Goal: Information Seeking & Learning: Learn about a topic

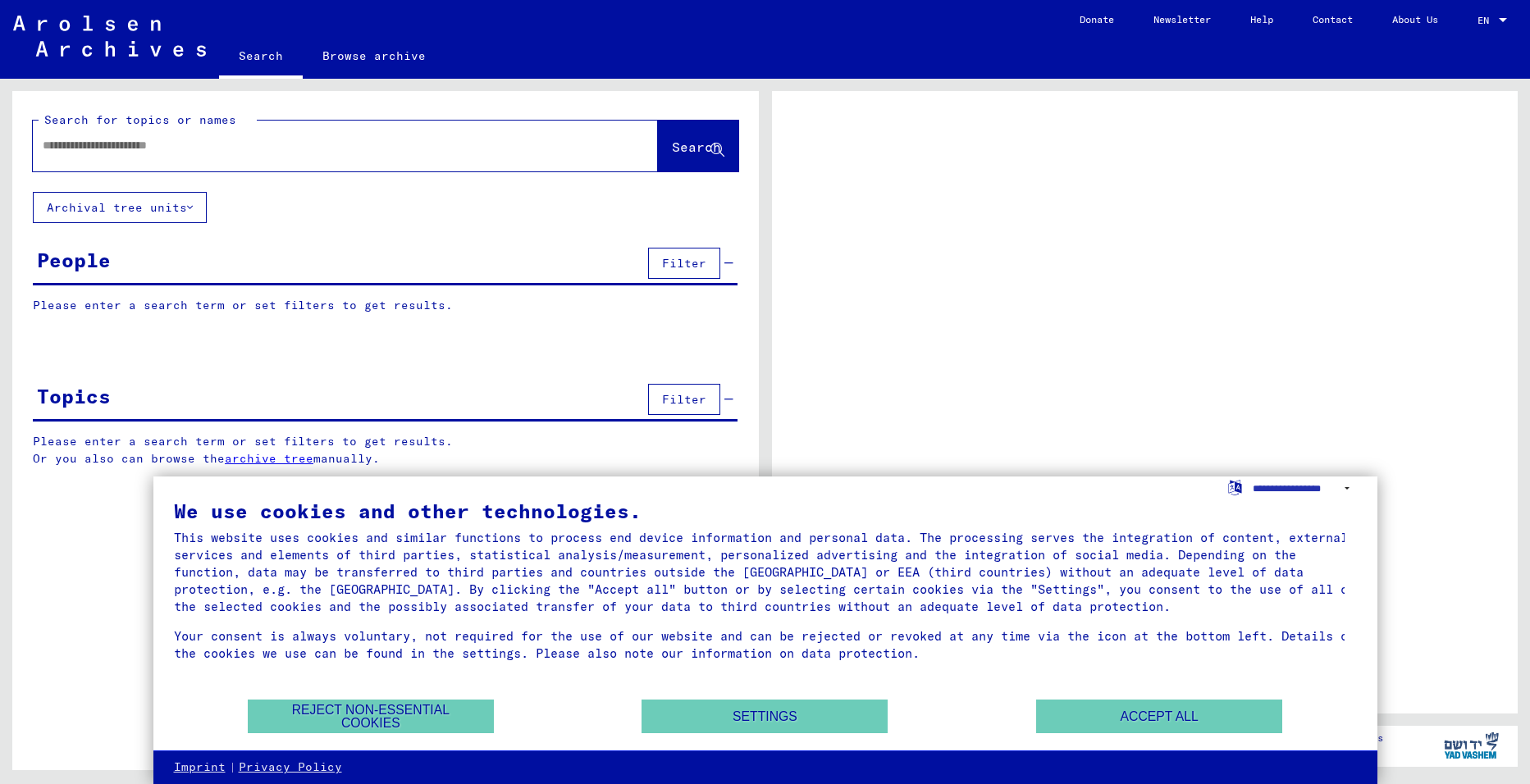
click at [1248, 697] on div "We use cookies and other technologies. This website uses cookies and similar fu…" at bounding box center [765, 598] width 1183 height 196
click at [1226, 713] on button "Accept all" at bounding box center [1158, 716] width 246 height 34
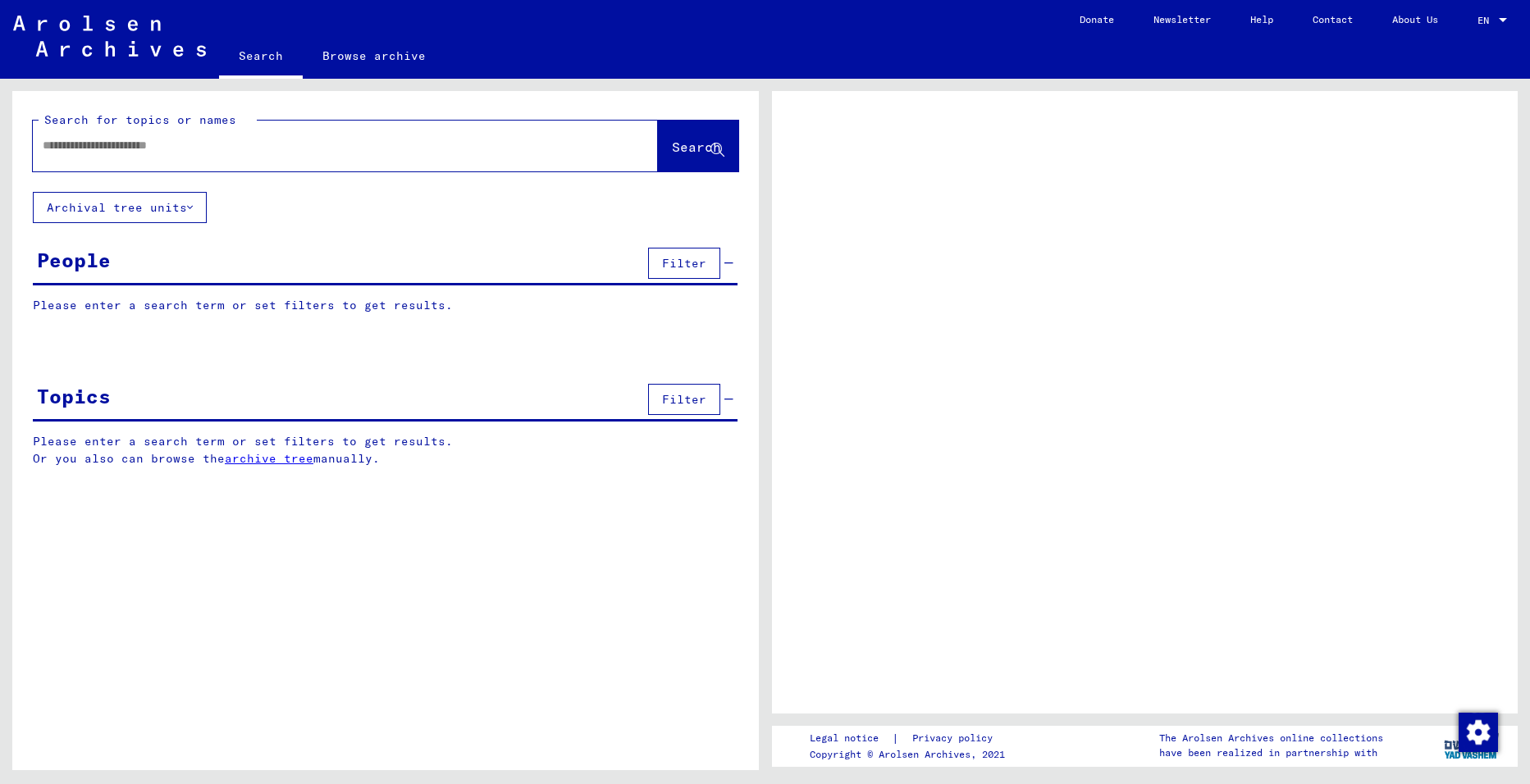
click at [219, 154] on div at bounding box center [326, 145] width 585 height 37
click at [197, 133] on div at bounding box center [326, 145] width 585 height 37
click at [196, 141] on input "text" at bounding box center [330, 145] width 576 height 17
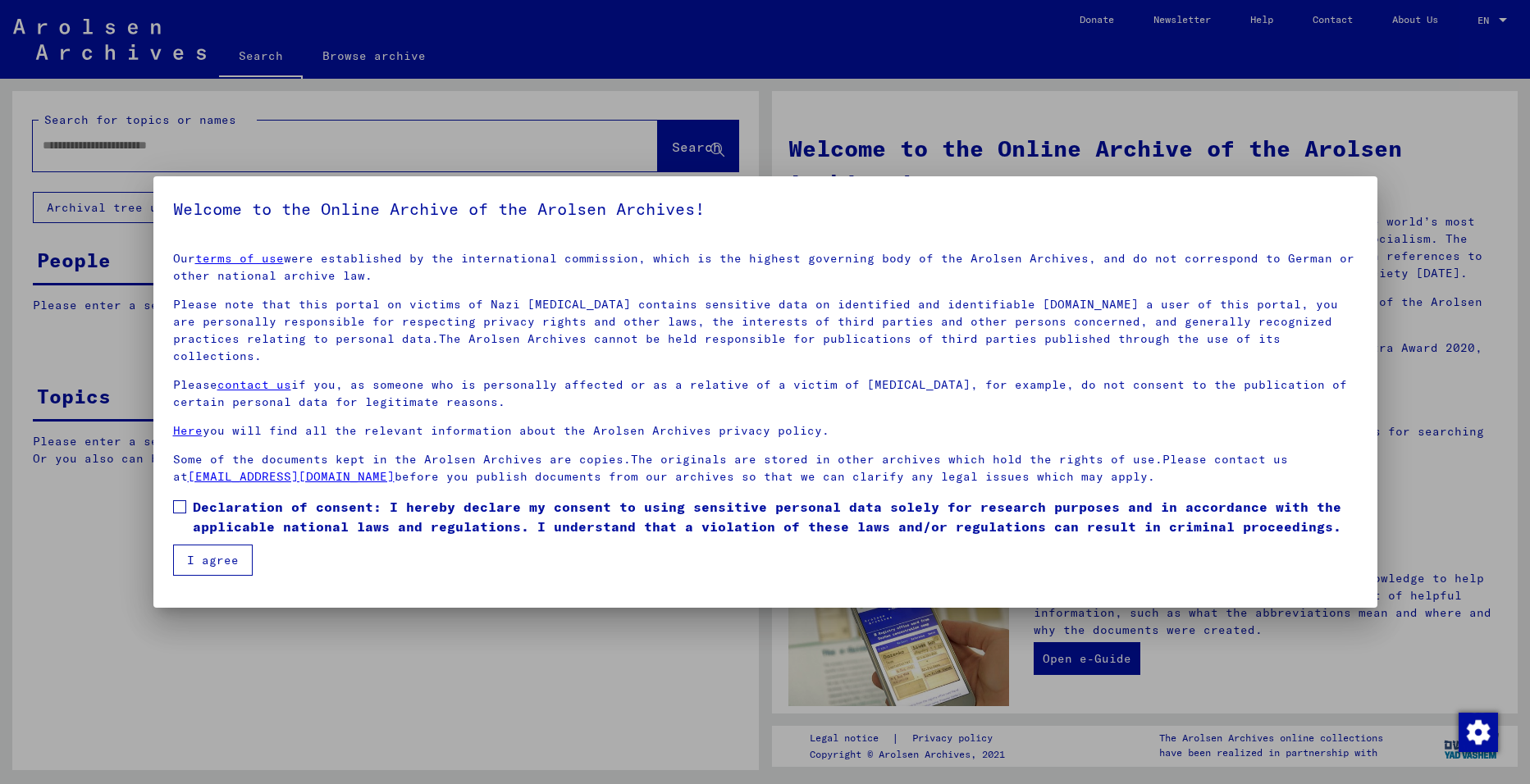
click at [185, 500] on span at bounding box center [180, 506] width 13 height 13
click at [196, 544] on button "I agree" at bounding box center [213, 560] width 80 height 31
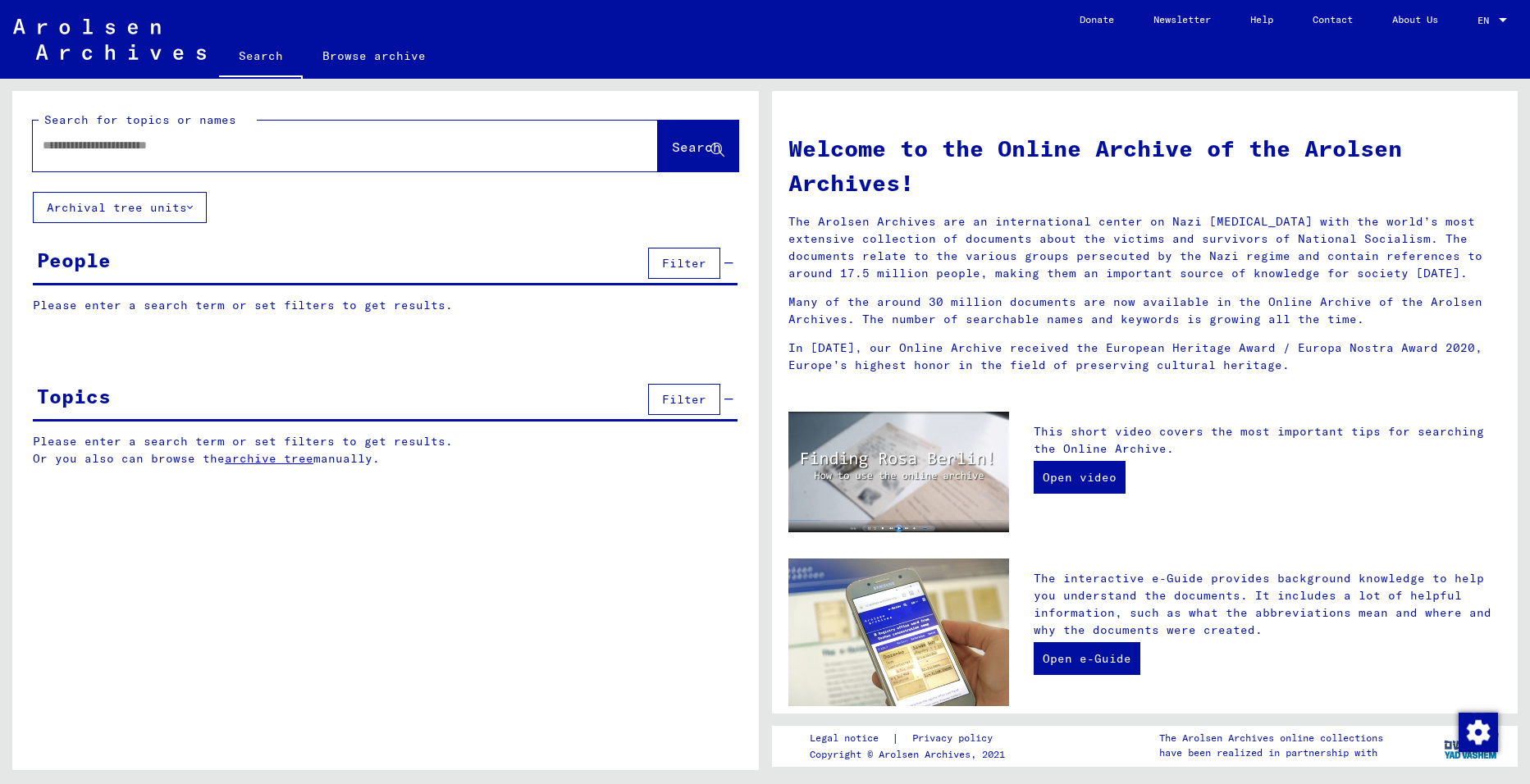
click at [107, 157] on div at bounding box center [321, 145] width 576 height 37
click at [111, 146] on input "text" at bounding box center [325, 145] width 566 height 17
type input "*********"
click at [684, 134] on button "Search" at bounding box center [697, 145] width 80 height 51
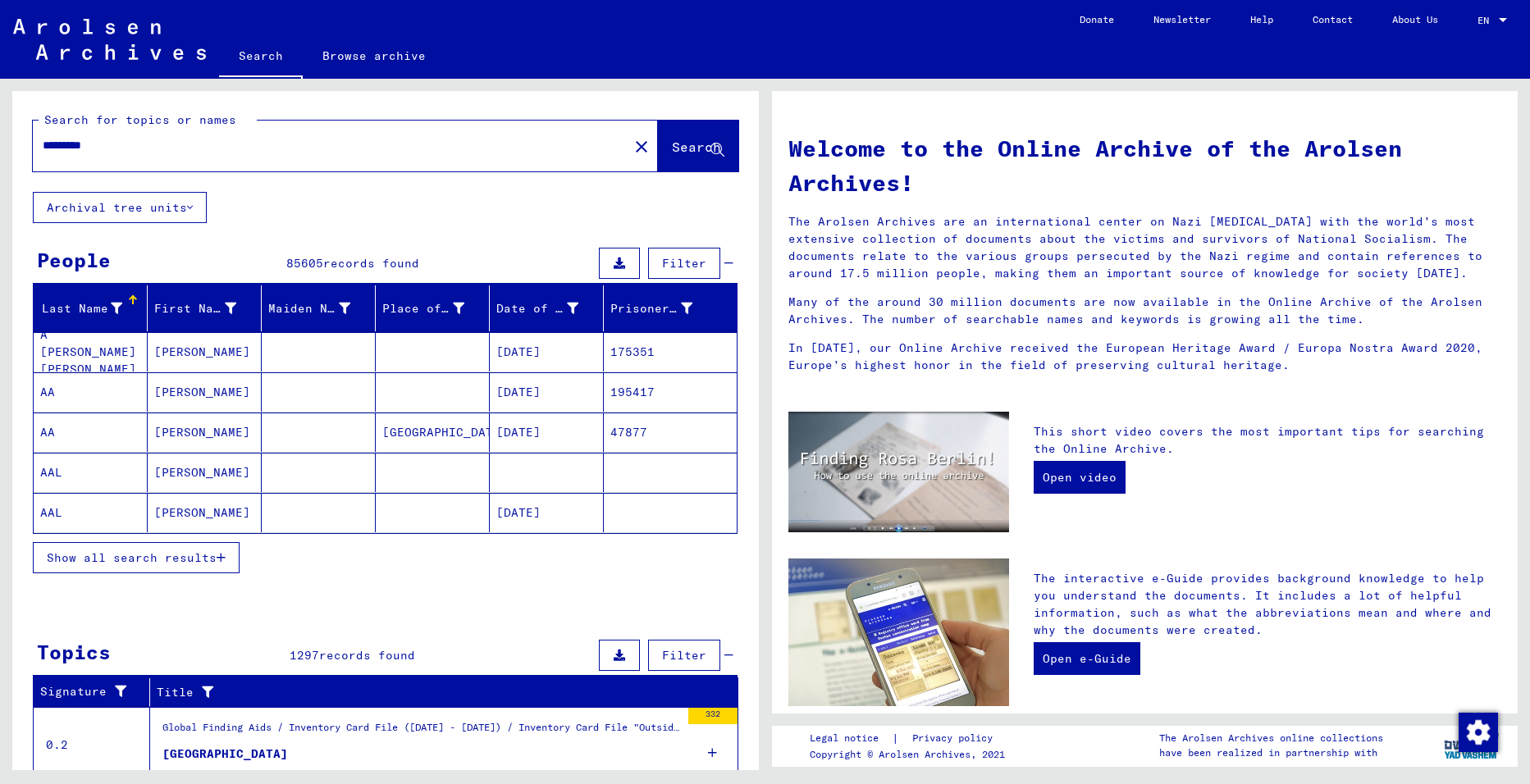
click at [1449, 118] on div "Welcome to the Online Archive of the Arolsen Archives! The Arolsen Archives are…" at bounding box center [1145, 249] width 738 height 269
click at [96, 351] on mat-cell "A [PERSON_NAME] [PERSON_NAME]" at bounding box center [90, 351] width 114 height 39
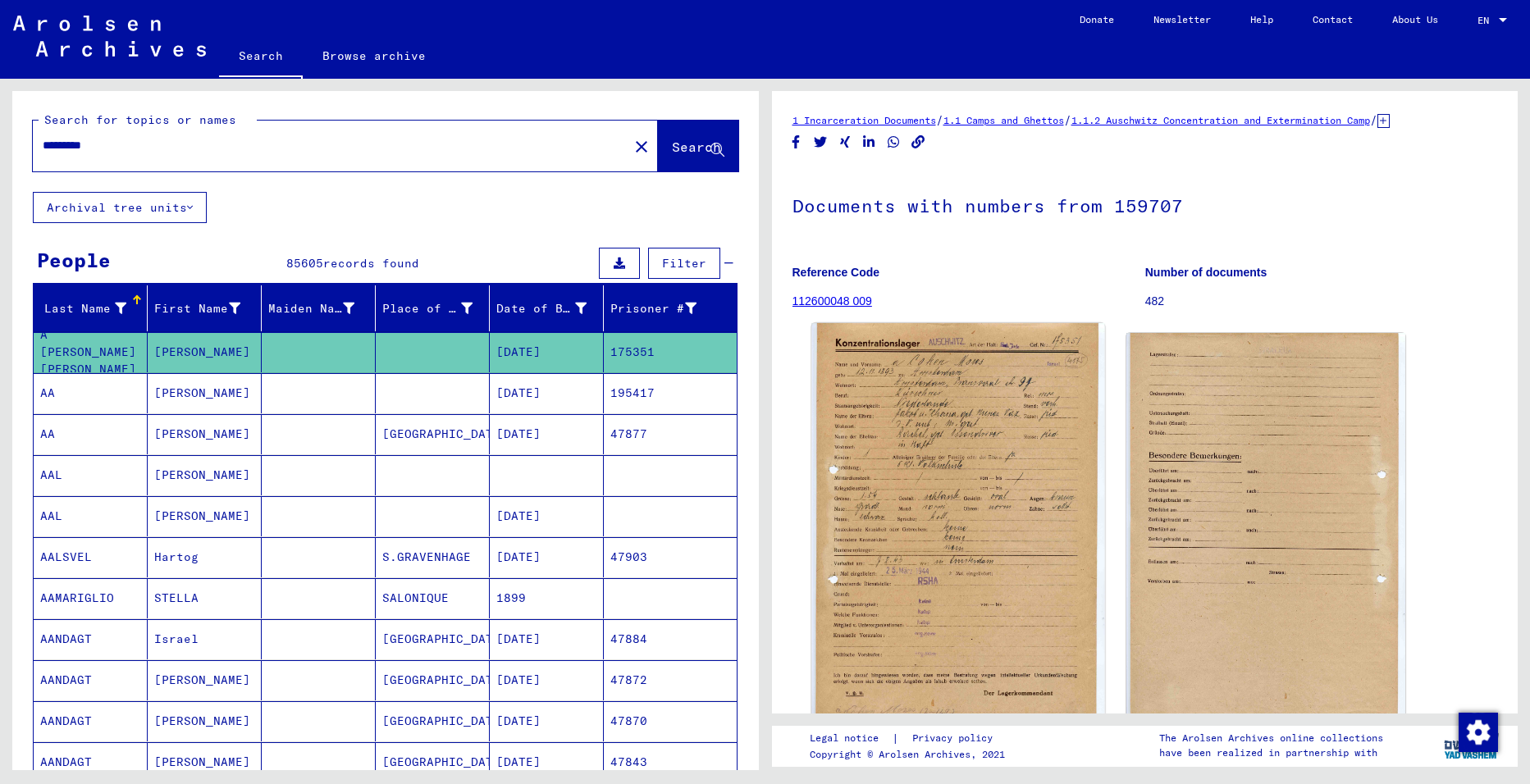
click at [901, 409] on img at bounding box center [957, 525] width 293 height 403
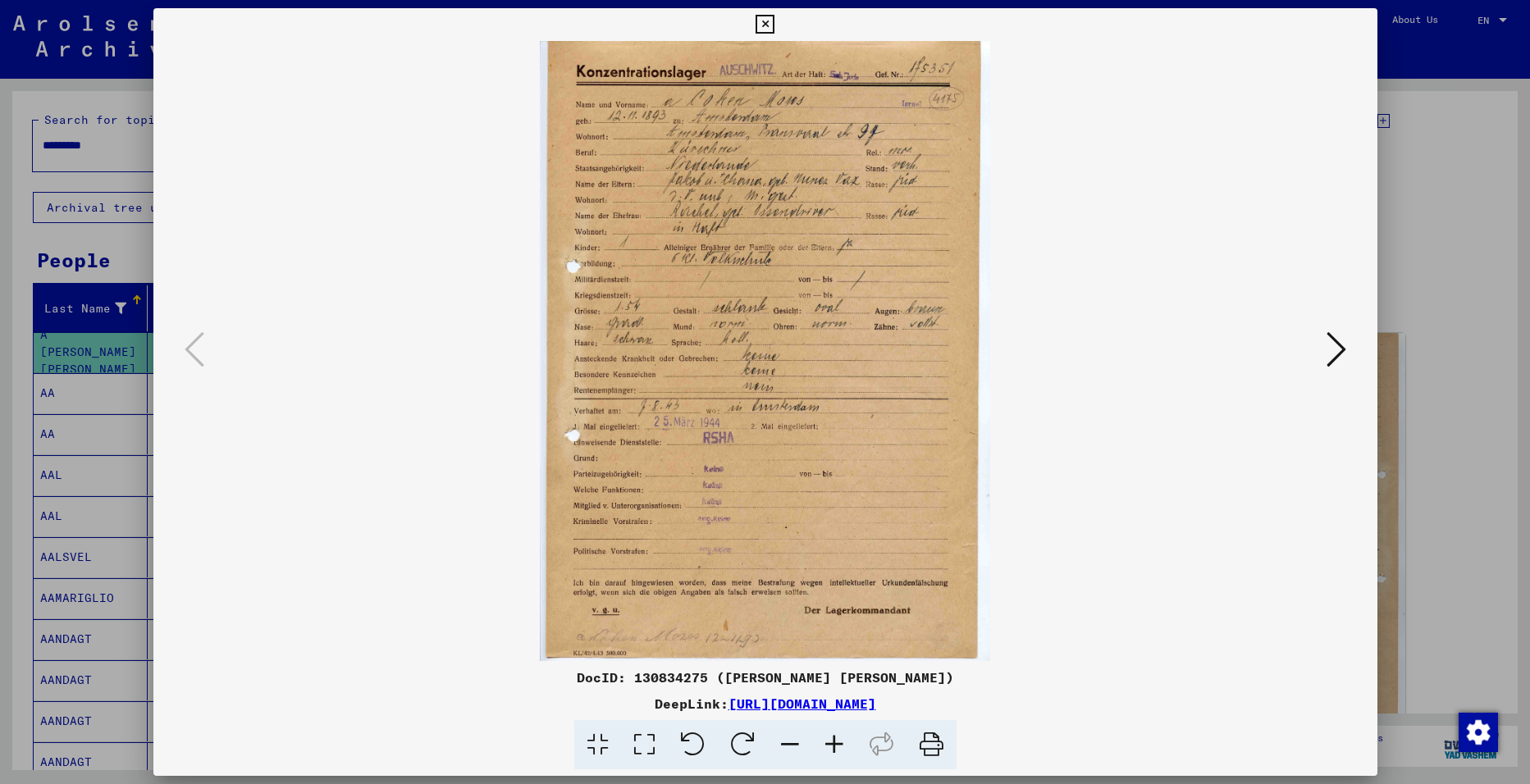
drag, startPoint x: 901, startPoint y: 409, endPoint x: 1458, endPoint y: 194, distance: 597.1
click at [1228, 286] on img at bounding box center [765, 351] width 1112 height 620
click at [1484, 197] on div at bounding box center [765, 392] width 1530 height 784
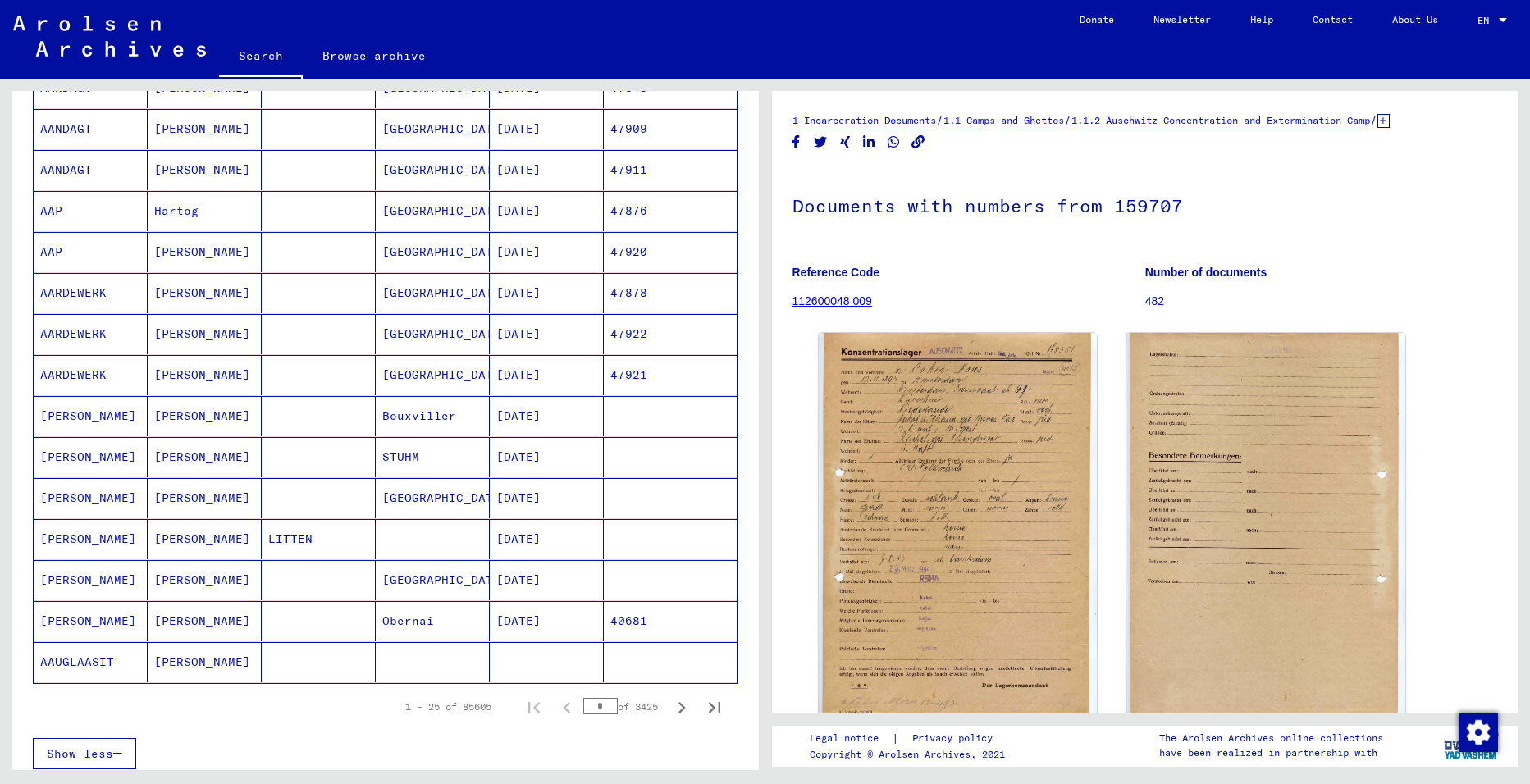
scroll to position [491, 0]
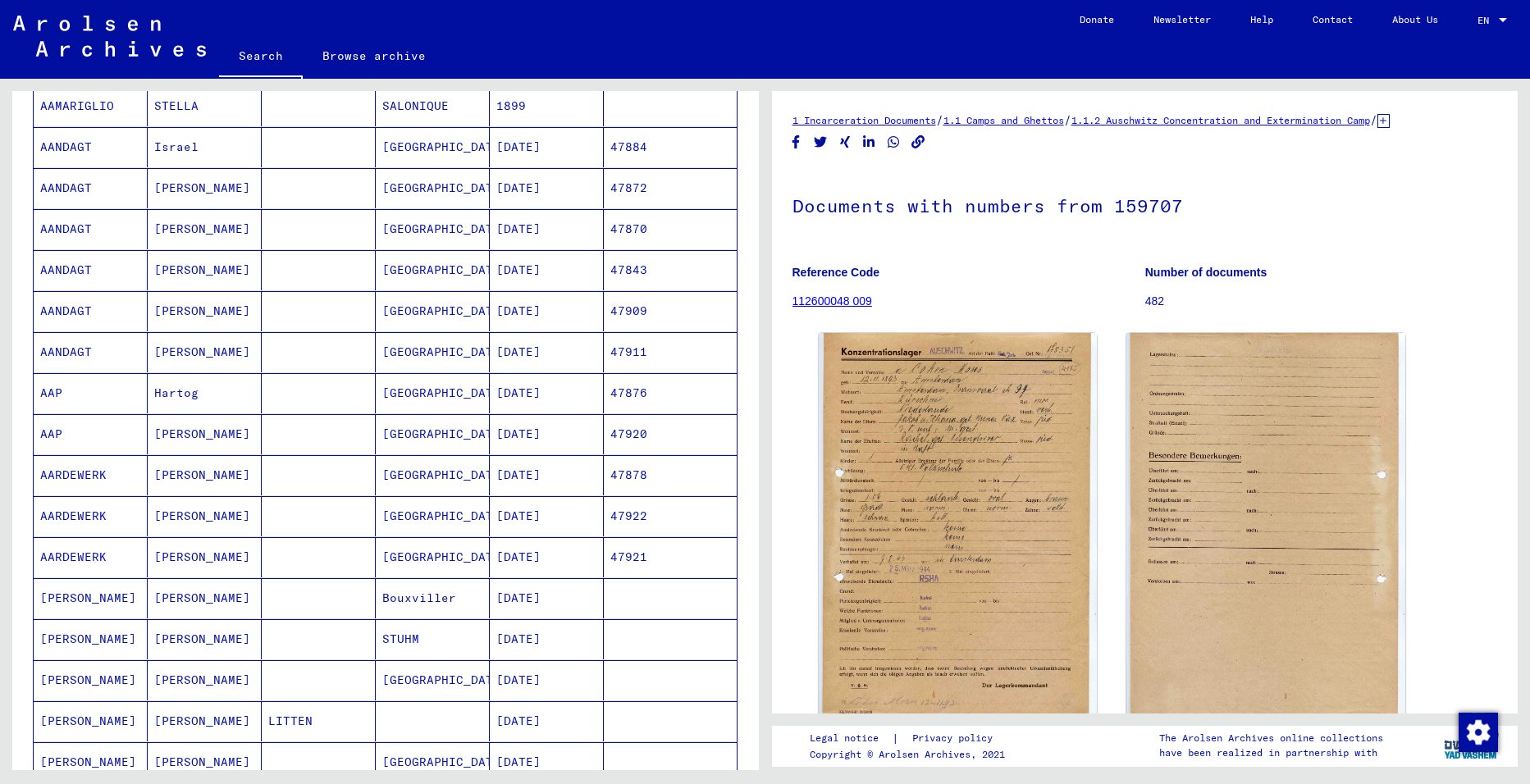
click at [88, 473] on mat-cell "AARDEWERK" at bounding box center [90, 475] width 114 height 40
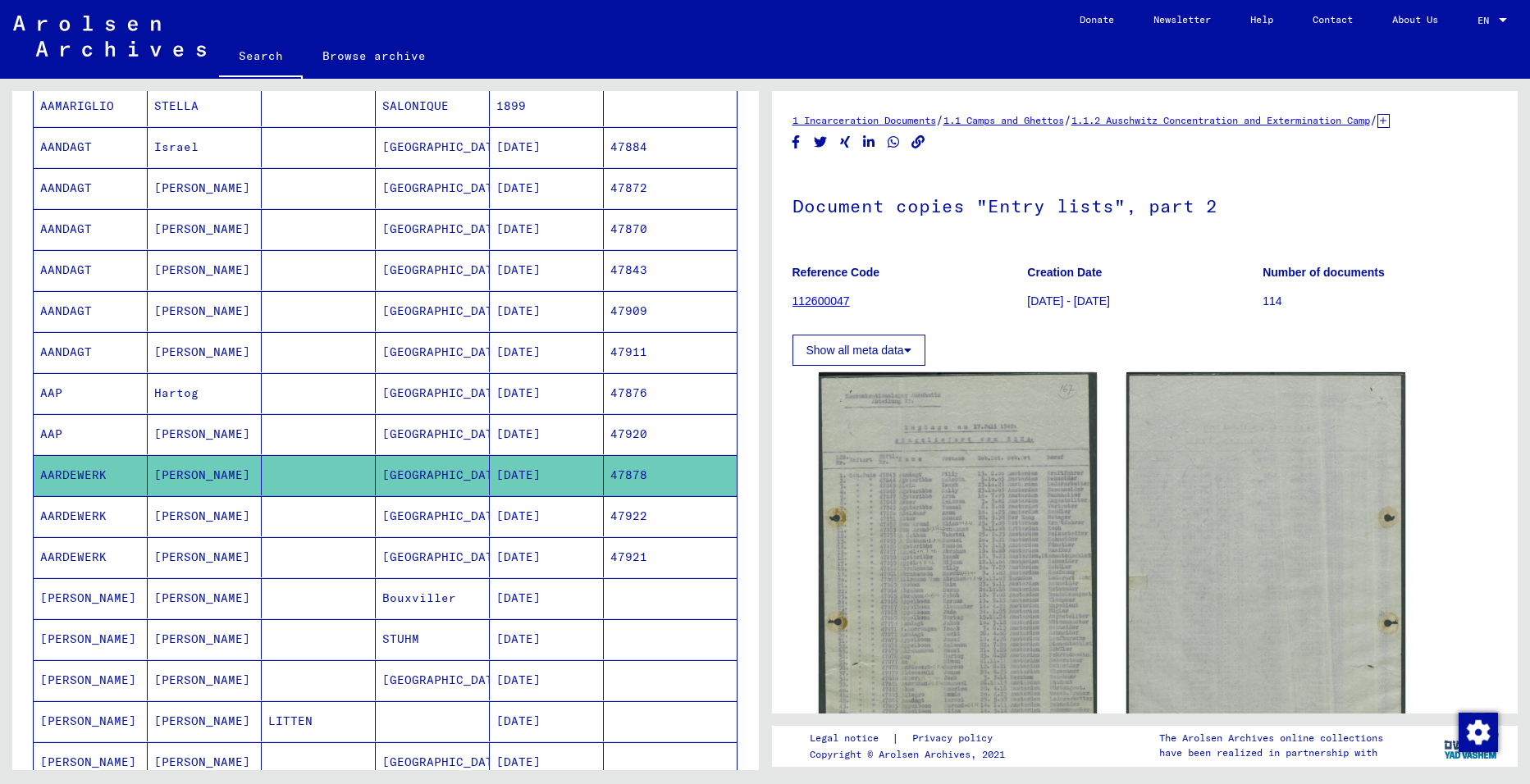
click at [160, 434] on mat-cell "[PERSON_NAME]" at bounding box center [204, 433] width 114 height 40
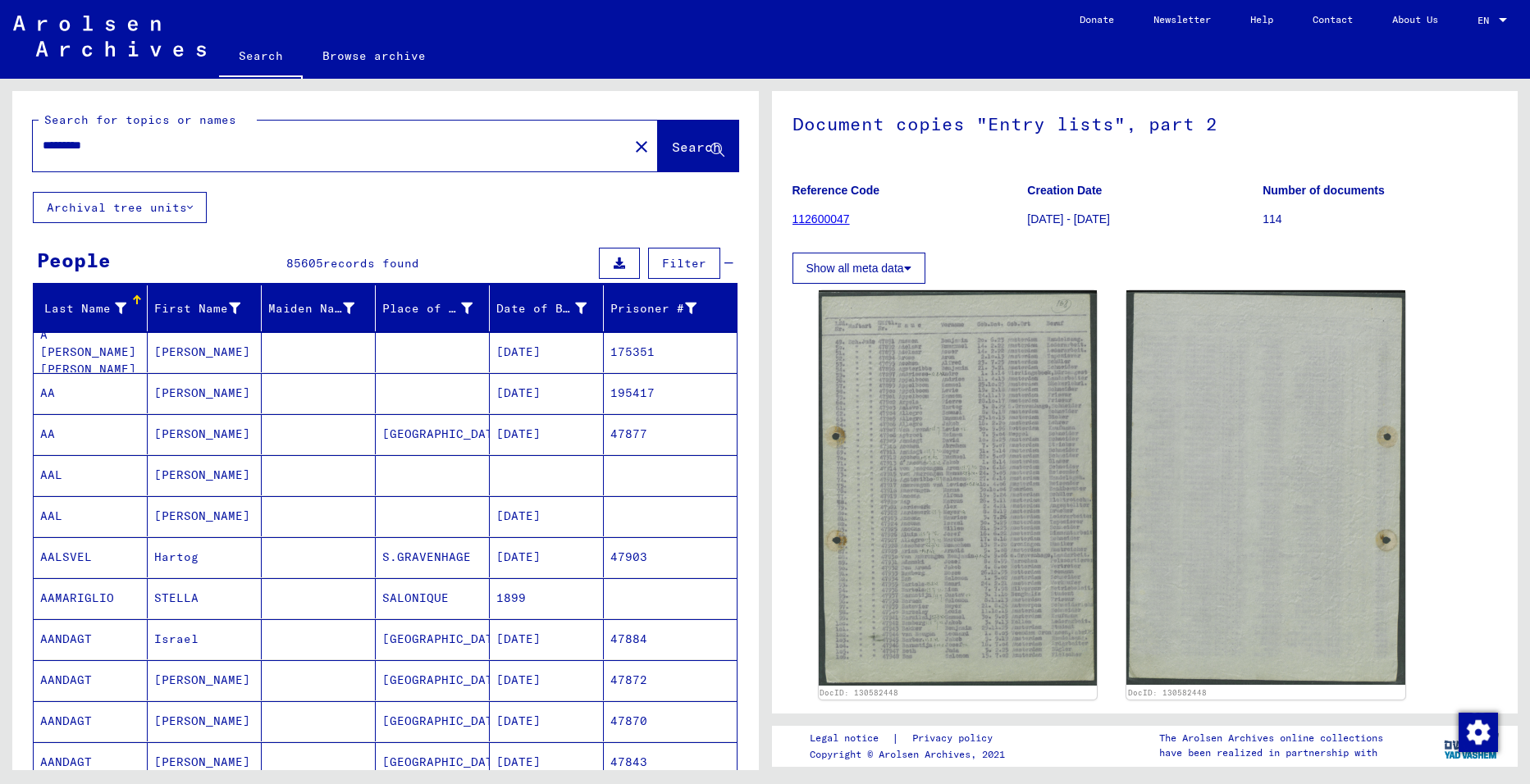
click at [226, 153] on input "*********" at bounding box center [330, 145] width 576 height 17
drag, startPoint x: 148, startPoint y: 148, endPoint x: 28, endPoint y: 146, distance: 120.0
click at [28, 146] on div "Search for topics or names ********* close Search" at bounding box center [386, 142] width 746 height 101
type input "**********"
click at [658, 141] on button "Search" at bounding box center [697, 145] width 80 height 51
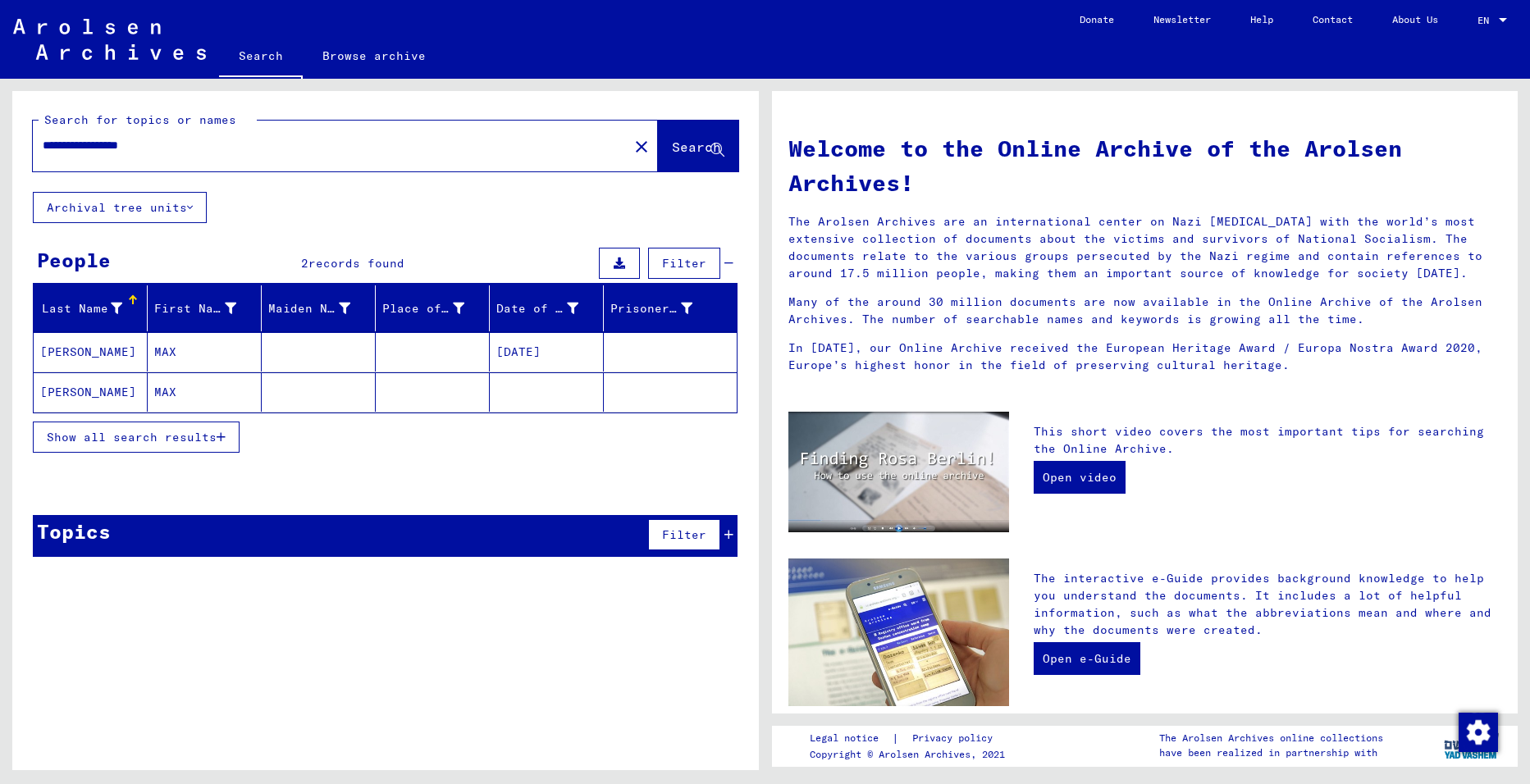
click at [68, 343] on mat-cell "[PERSON_NAME]" at bounding box center [90, 351] width 114 height 39
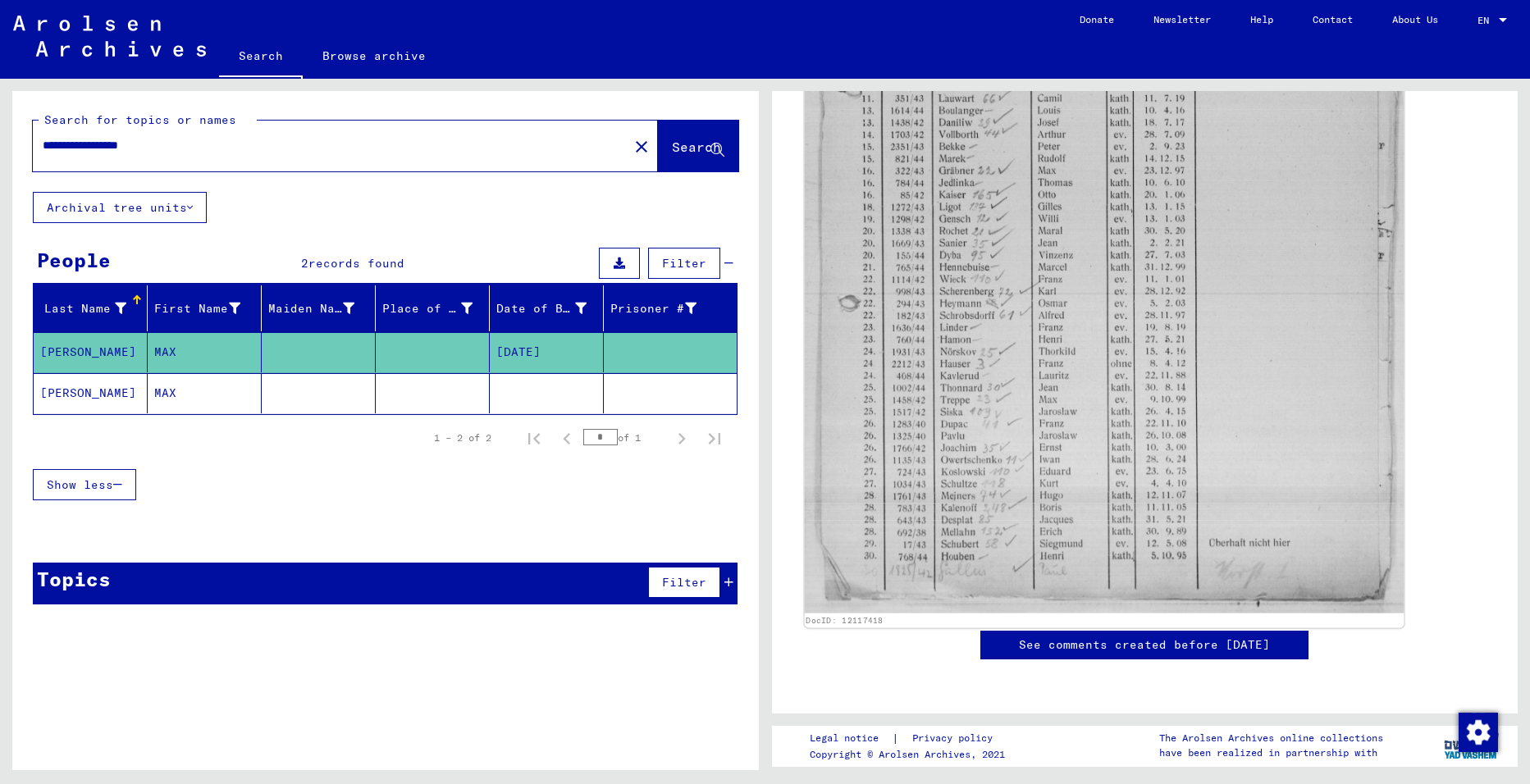
scroll to position [1148, 0]
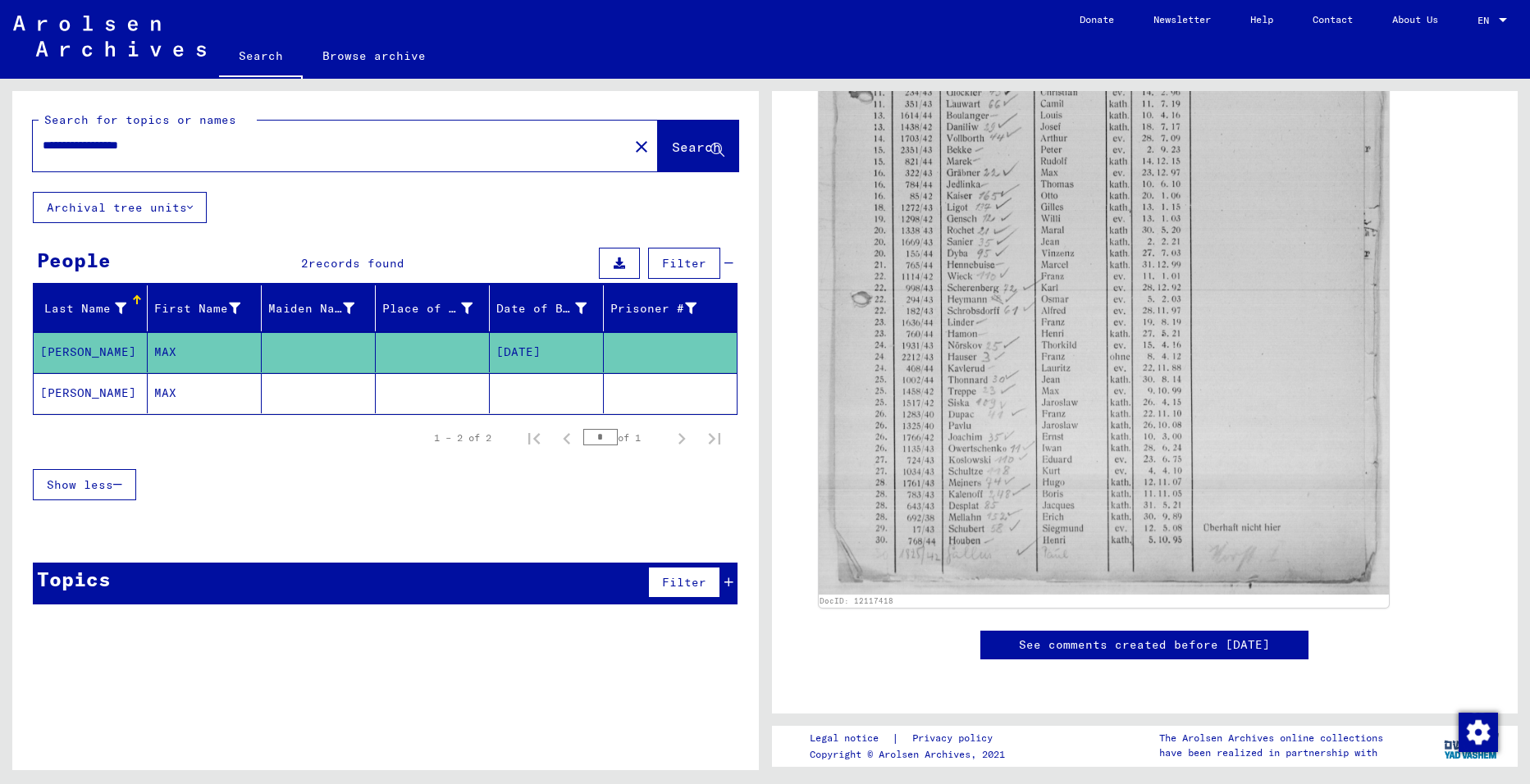
click at [78, 390] on mat-cell "[PERSON_NAME]" at bounding box center [90, 393] width 114 height 40
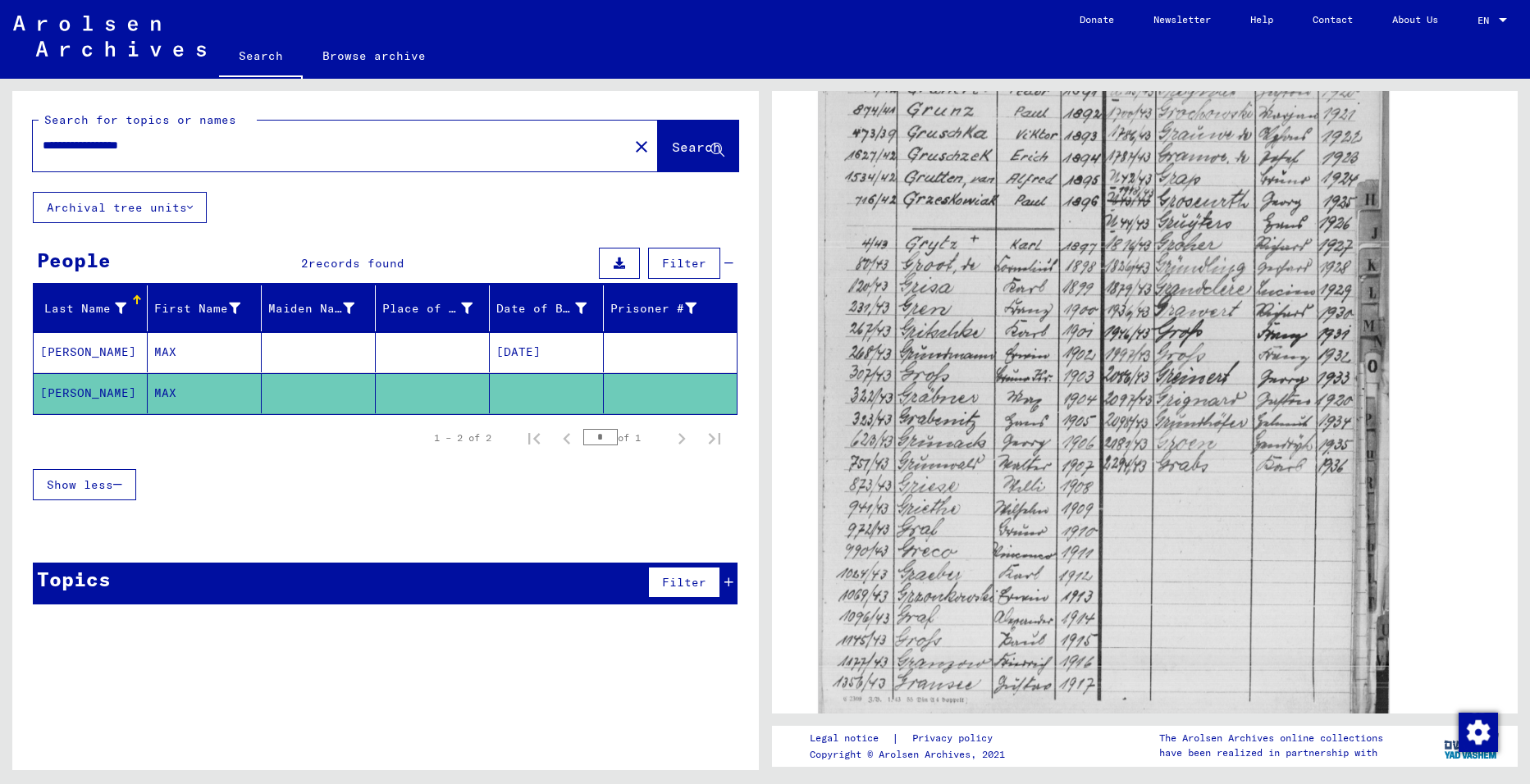
scroll to position [656, 0]
drag, startPoint x: 191, startPoint y: 147, endPoint x: 17, endPoint y: 141, distance: 174.1
click at [17, 141] on div "**********" at bounding box center [386, 142] width 746 height 101
type input "*********"
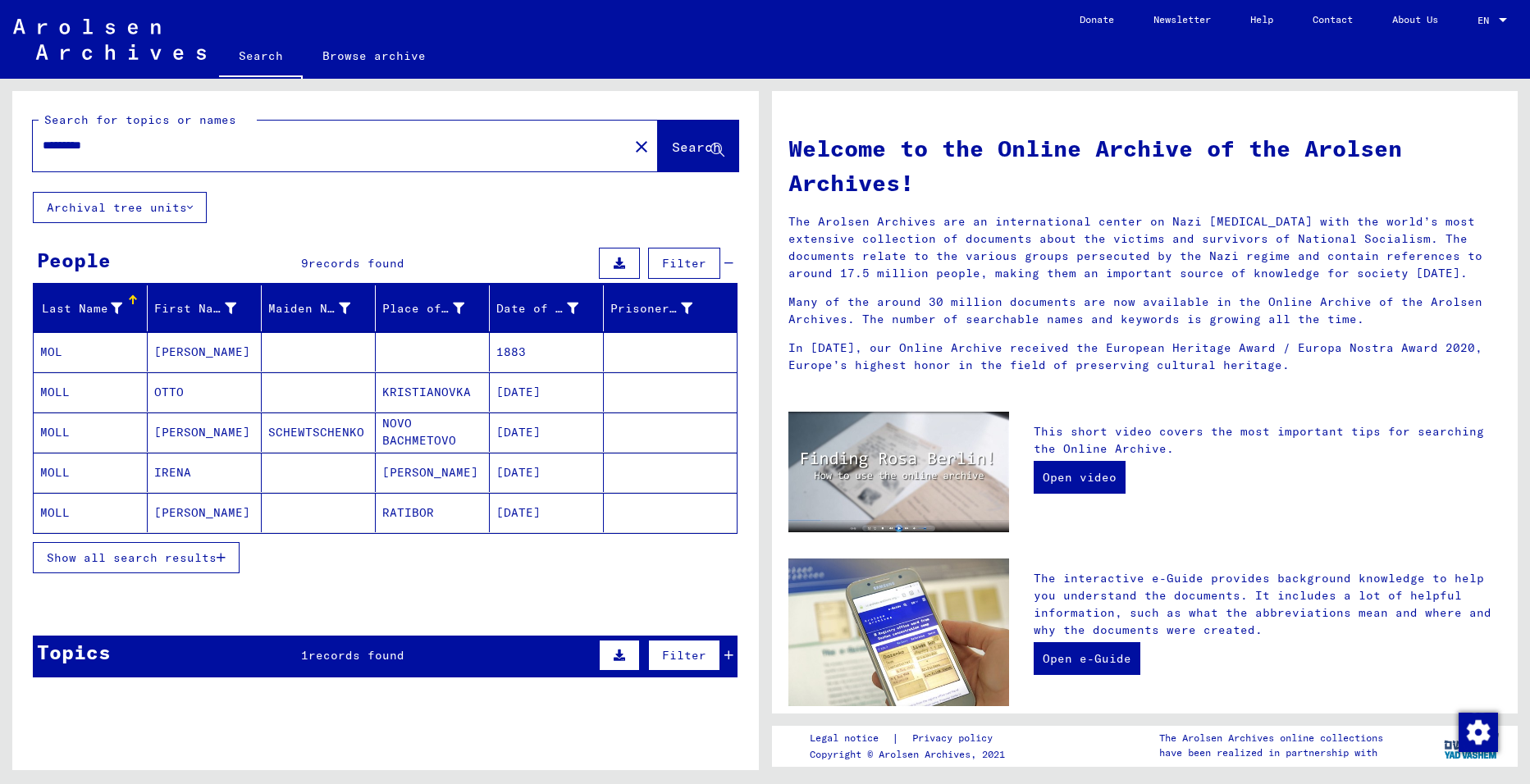
click at [53, 395] on mat-cell "MOLL" at bounding box center [90, 391] width 114 height 39
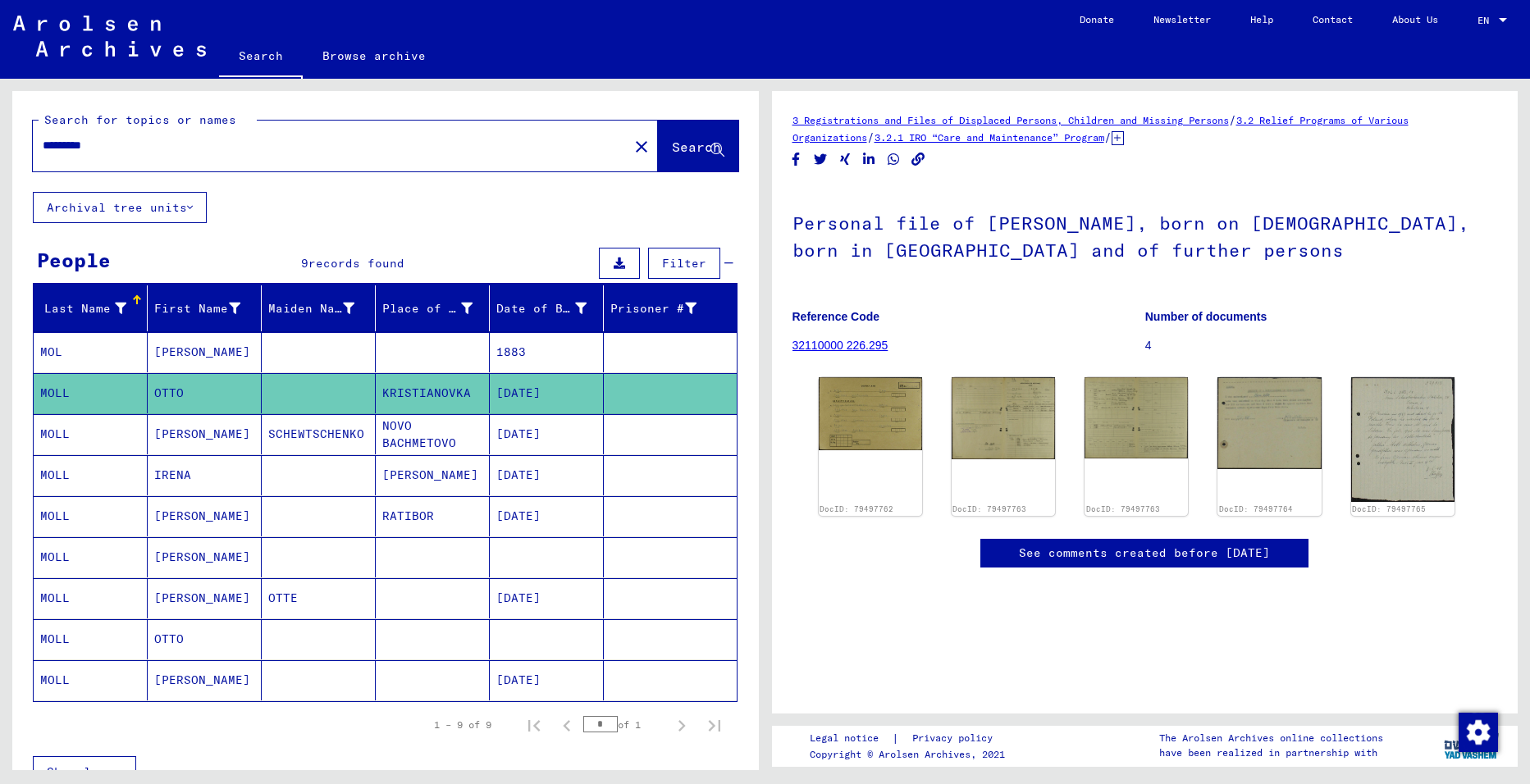
click at [46, 558] on mat-cell "MOLL" at bounding box center [90, 557] width 114 height 40
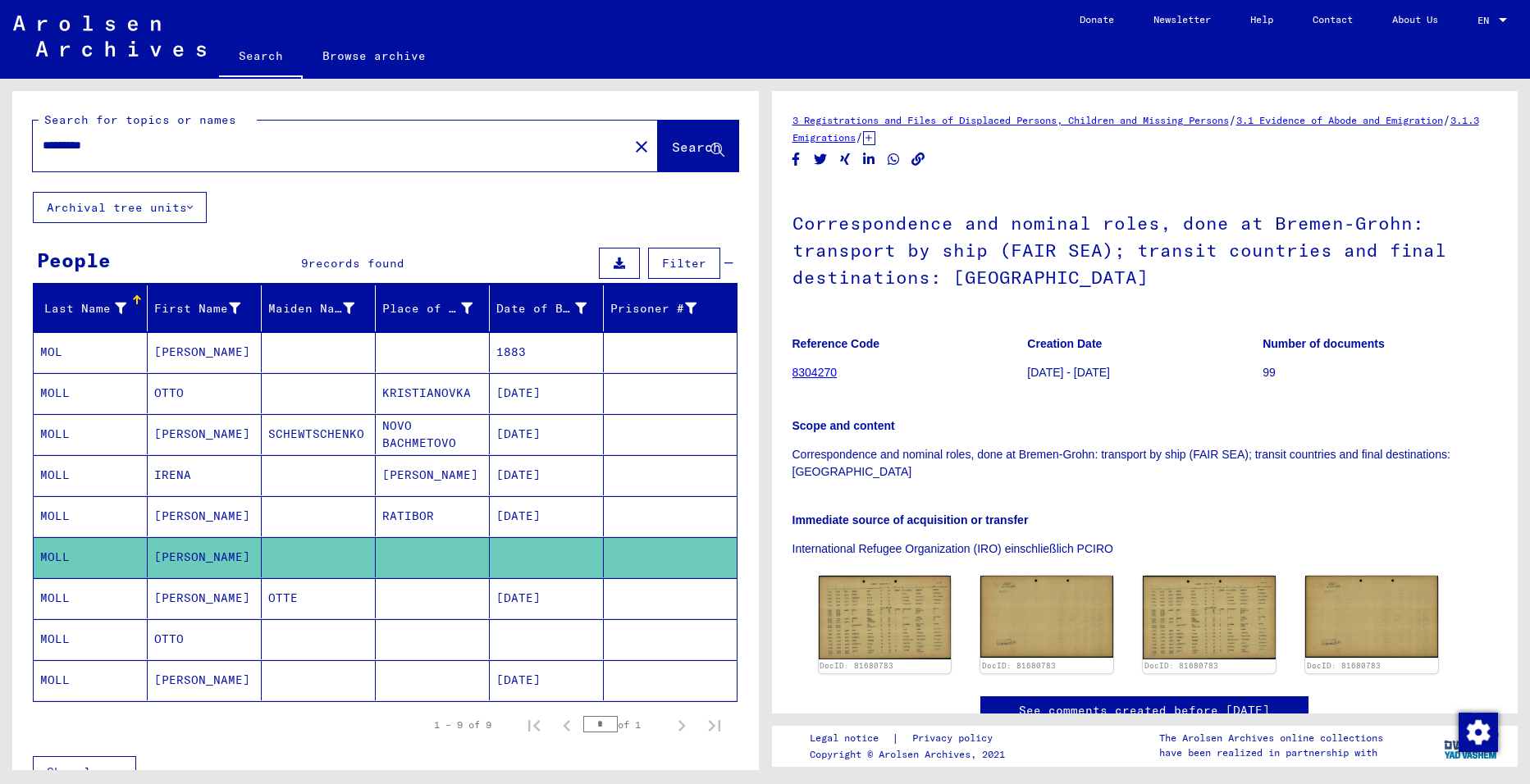
click at [65, 388] on mat-cell "MOLL" at bounding box center [90, 393] width 114 height 40
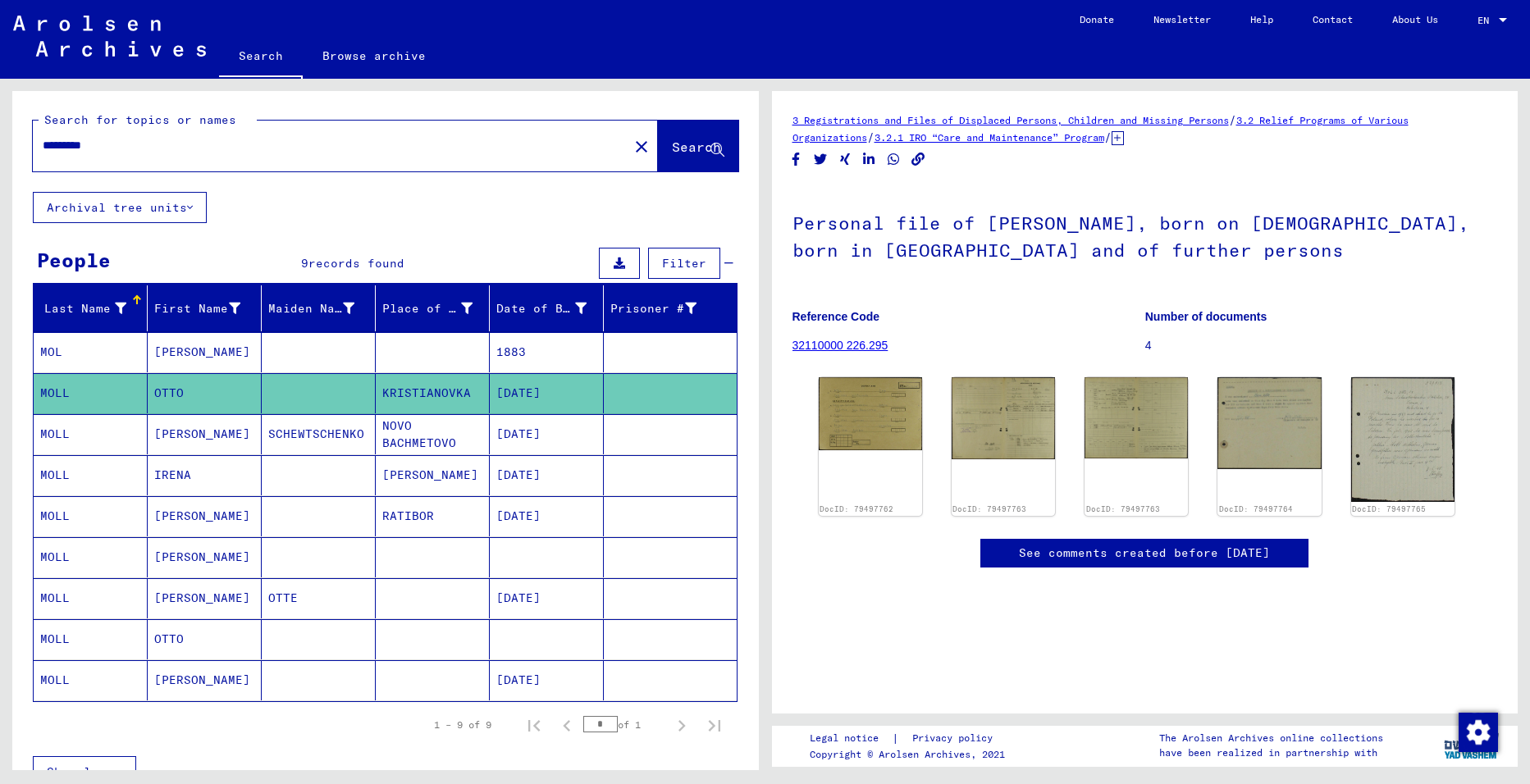
click at [357, 56] on link "Browse archive" at bounding box center [374, 56] width 143 height 39
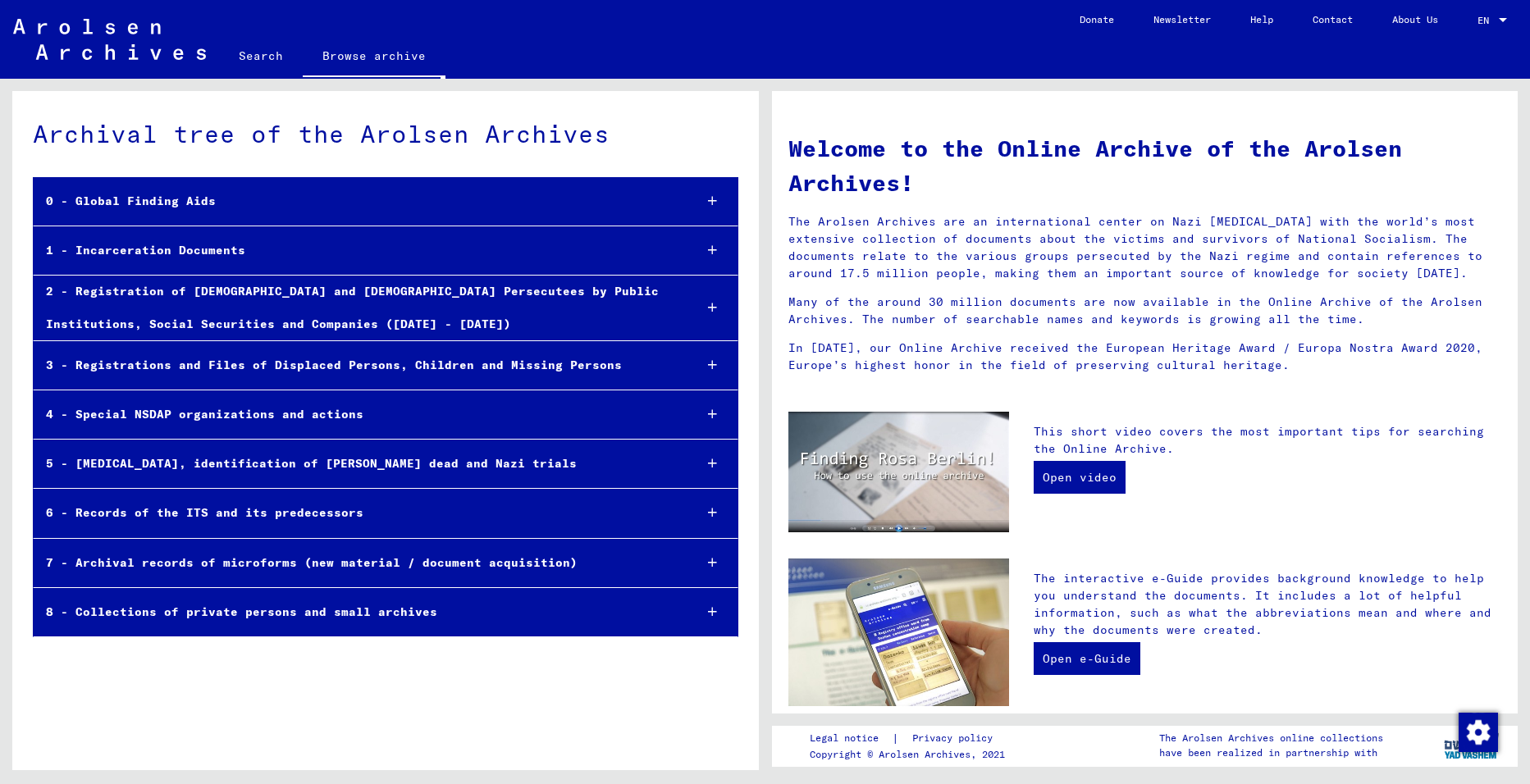
click at [289, 409] on div "4 - Special NSDAP organizations and actions" at bounding box center [357, 414] width 646 height 32
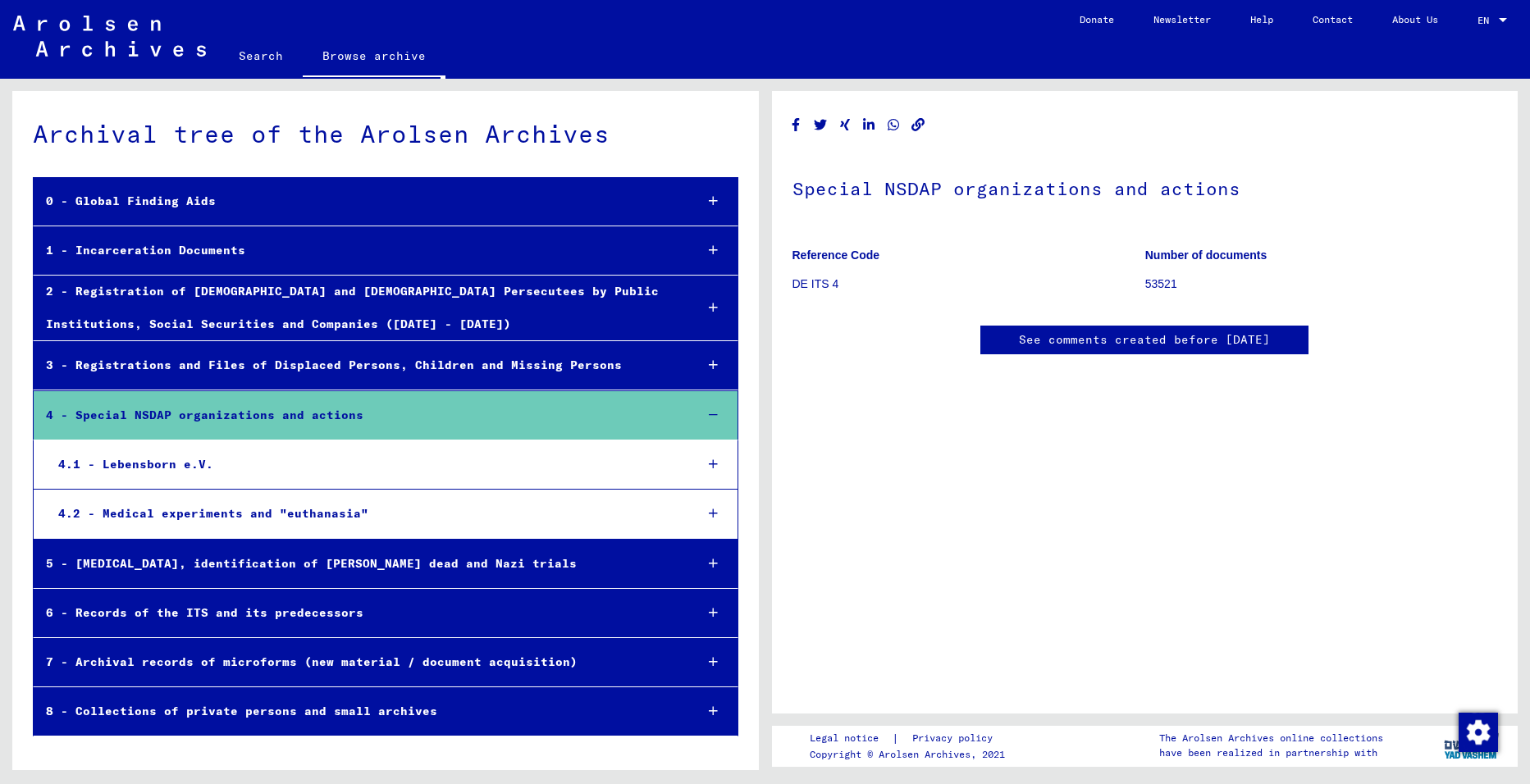
click at [709, 510] on icon at bounding box center [713, 513] width 9 height 12
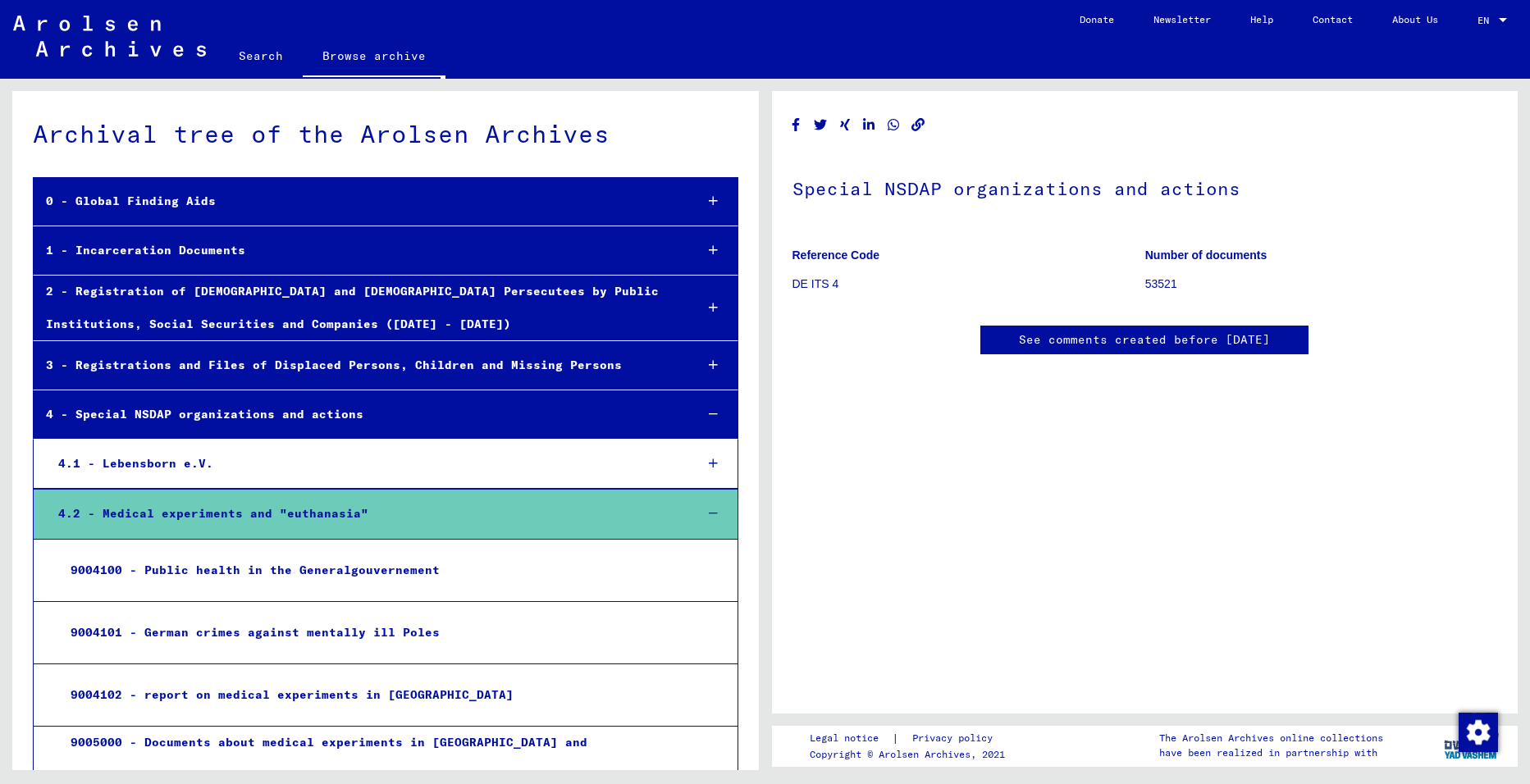
click at [709, 418] on icon at bounding box center [713, 414] width 9 height 12
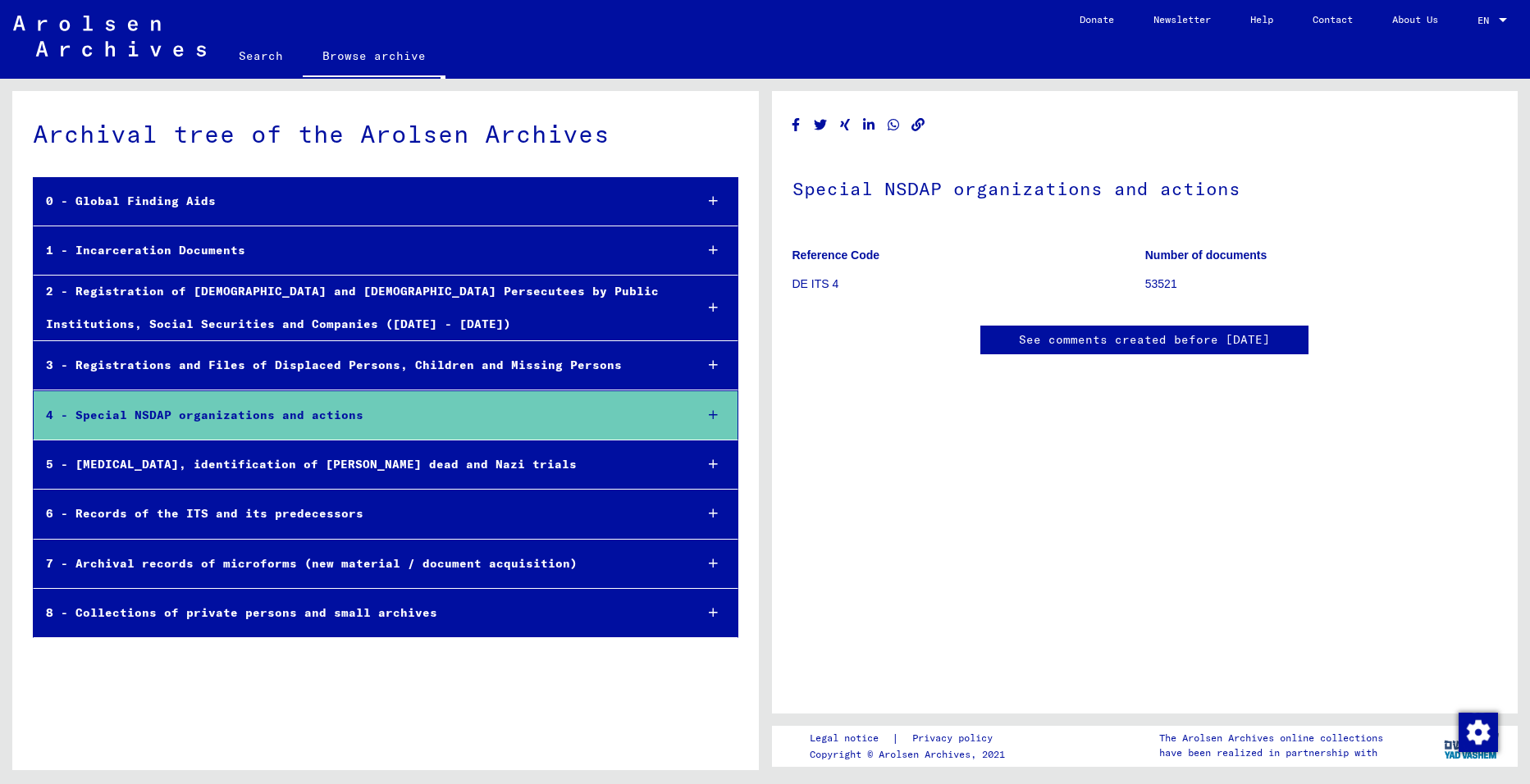
click at [306, 511] on div "6 - Records of the ITS and its predecessors" at bounding box center [357, 513] width 647 height 32
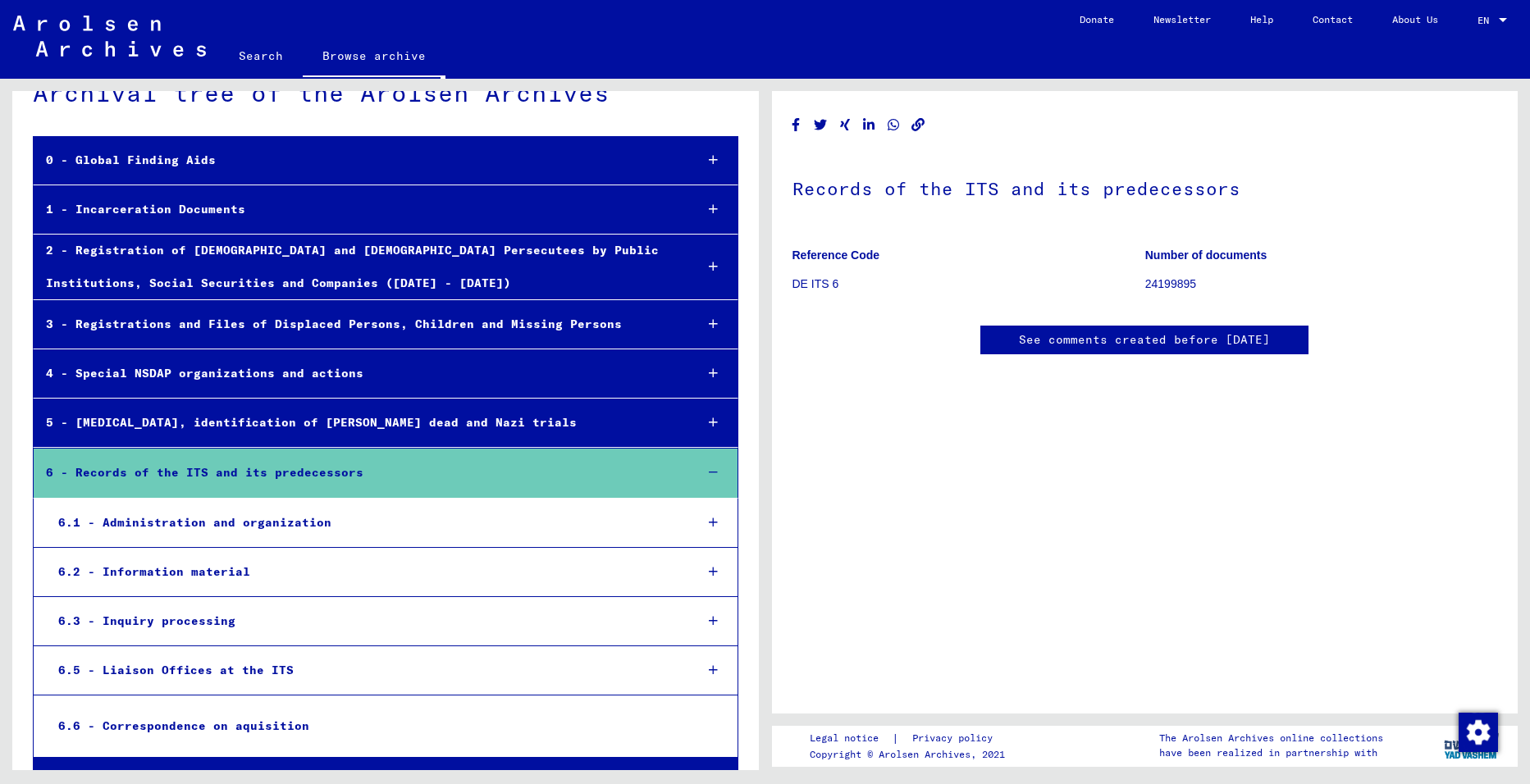
scroll to position [82, 0]
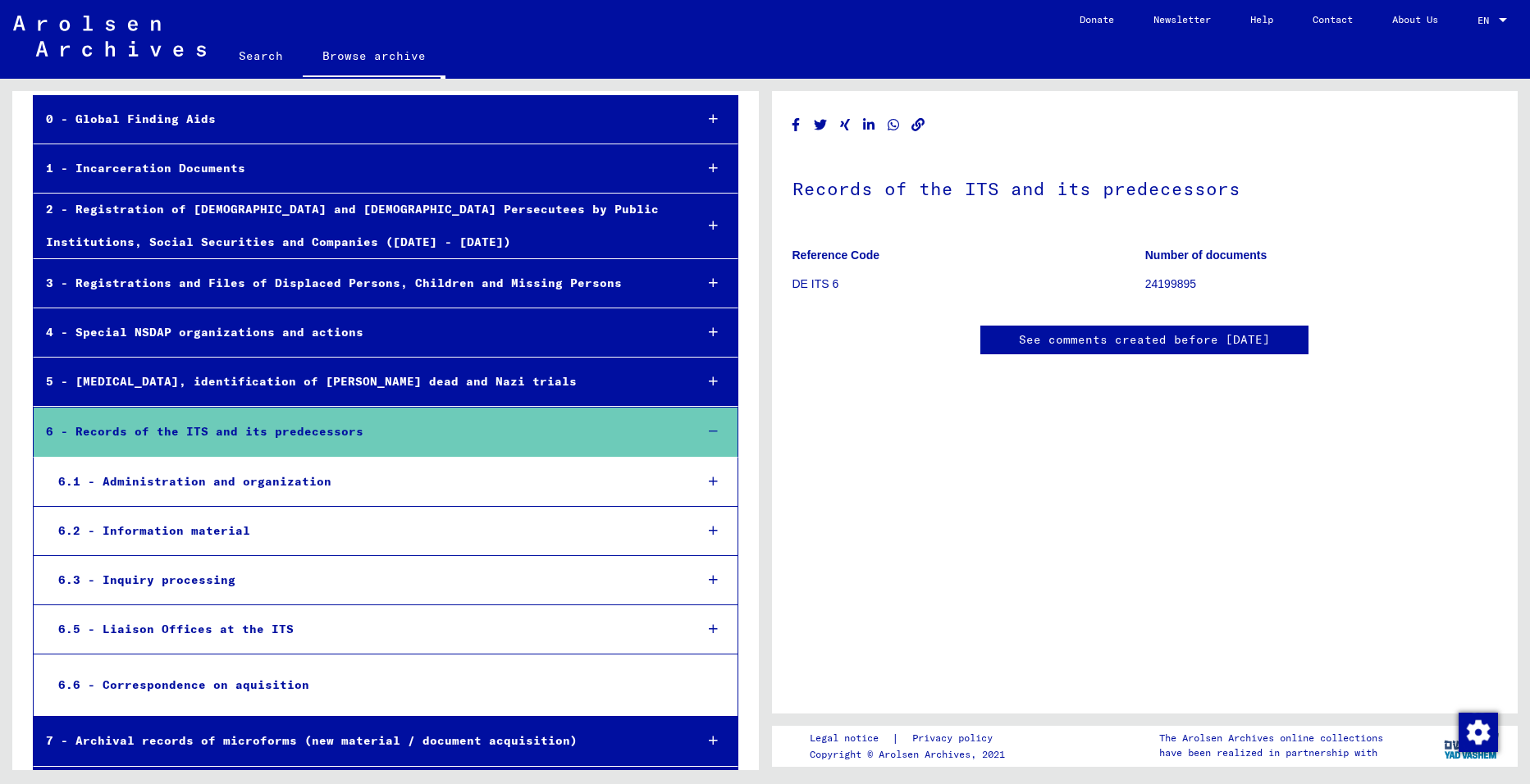
click at [216, 529] on div "6.2 - Information material" at bounding box center [363, 530] width 635 height 32
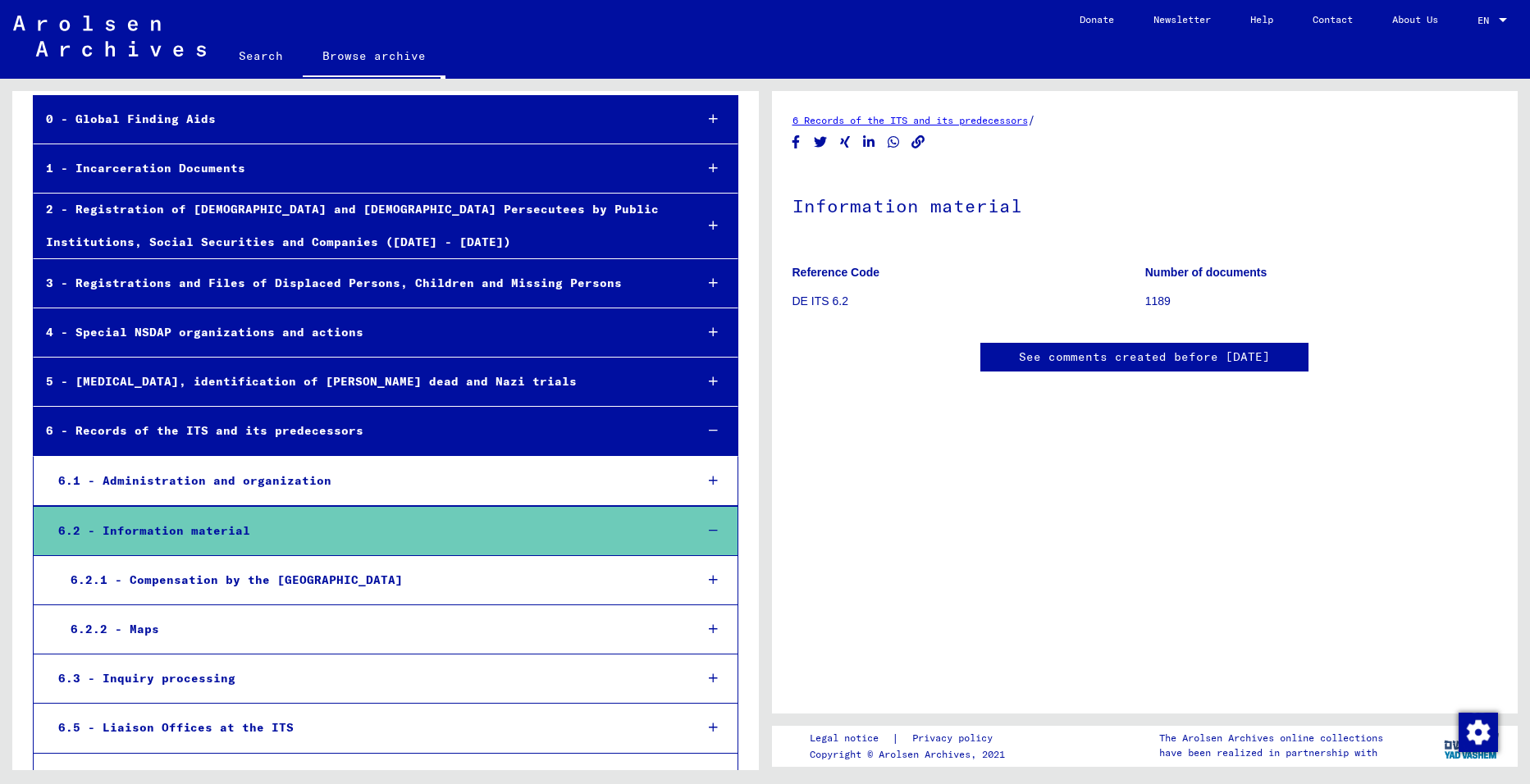
click at [218, 528] on div "6.2 - Information material" at bounding box center [363, 530] width 635 height 32
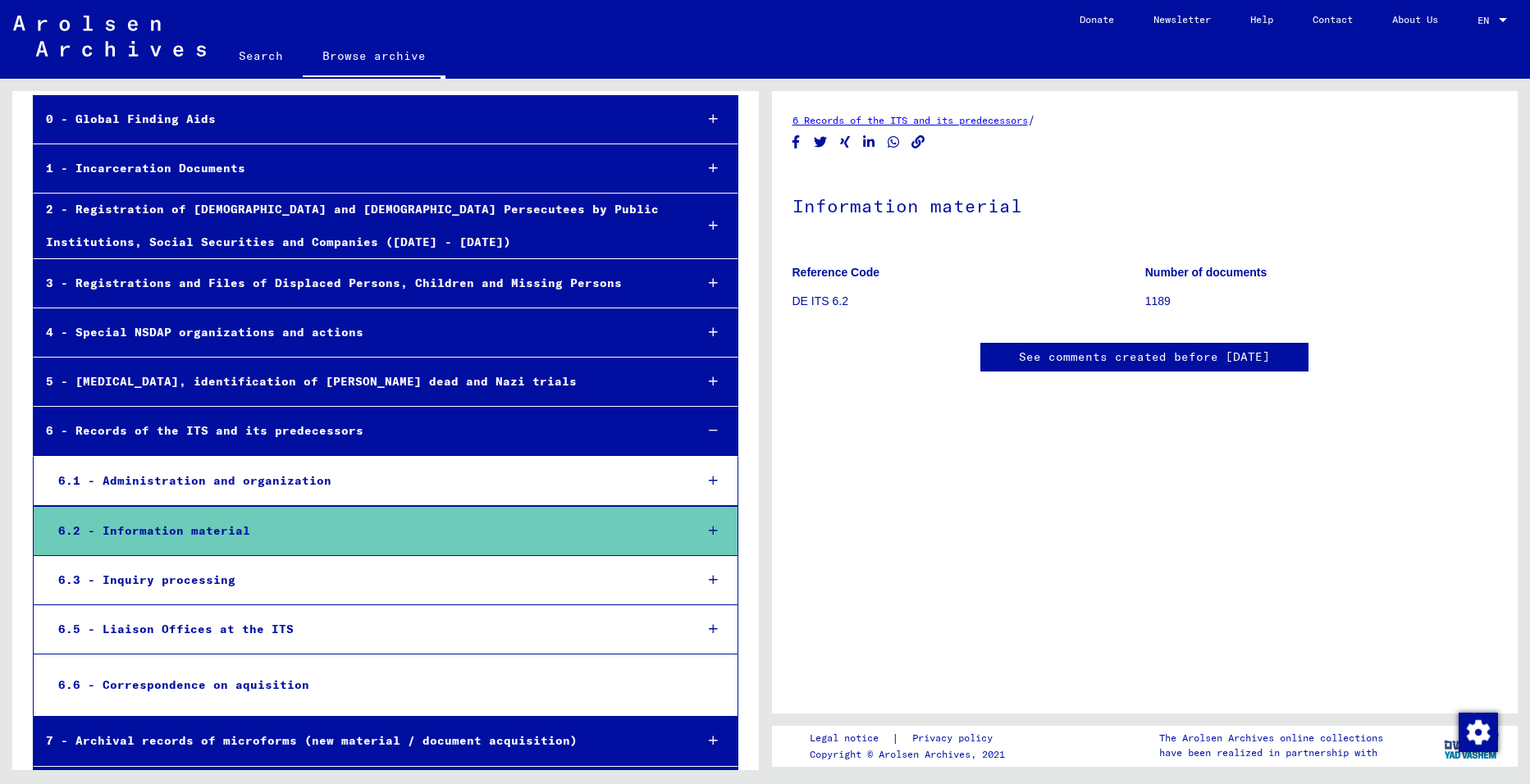
click at [216, 528] on div "6.2 - Information material" at bounding box center [363, 530] width 635 height 32
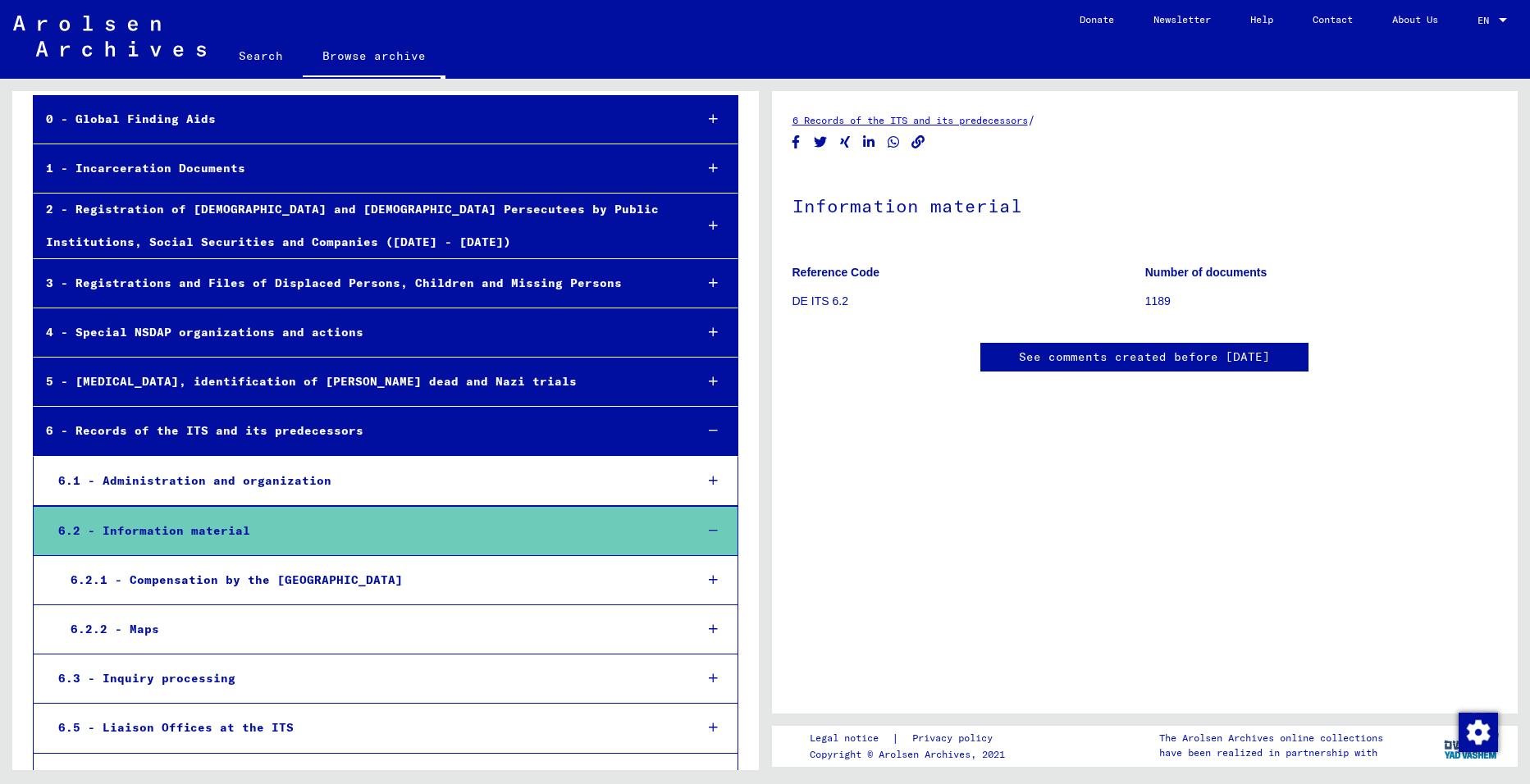
click at [151, 621] on div "6.2.2 - Maps" at bounding box center [369, 629] width 623 height 32
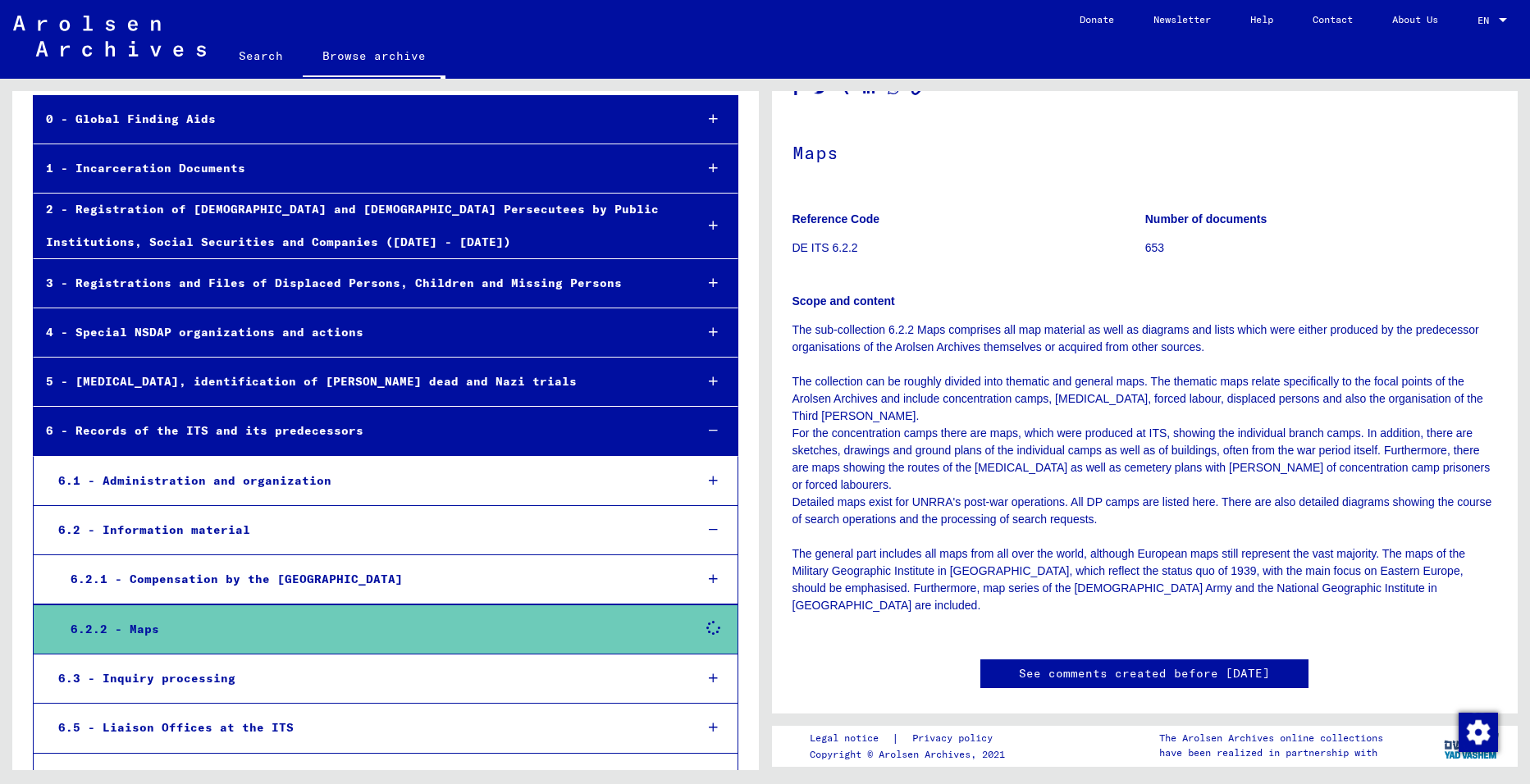
scroll to position [82, 0]
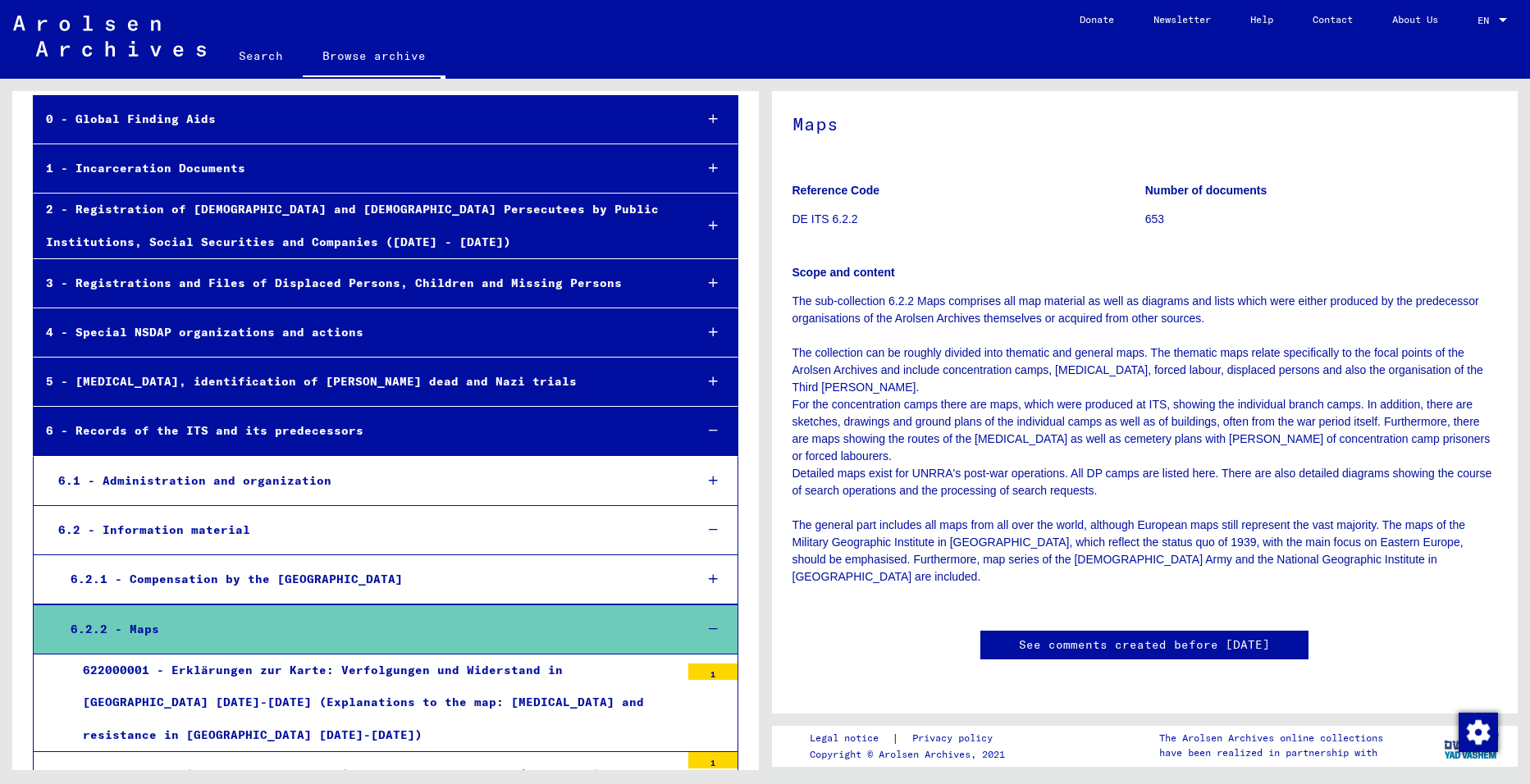
click at [323, 332] on div "4 - Special NSDAP organizations and actions" at bounding box center [357, 332] width 647 height 32
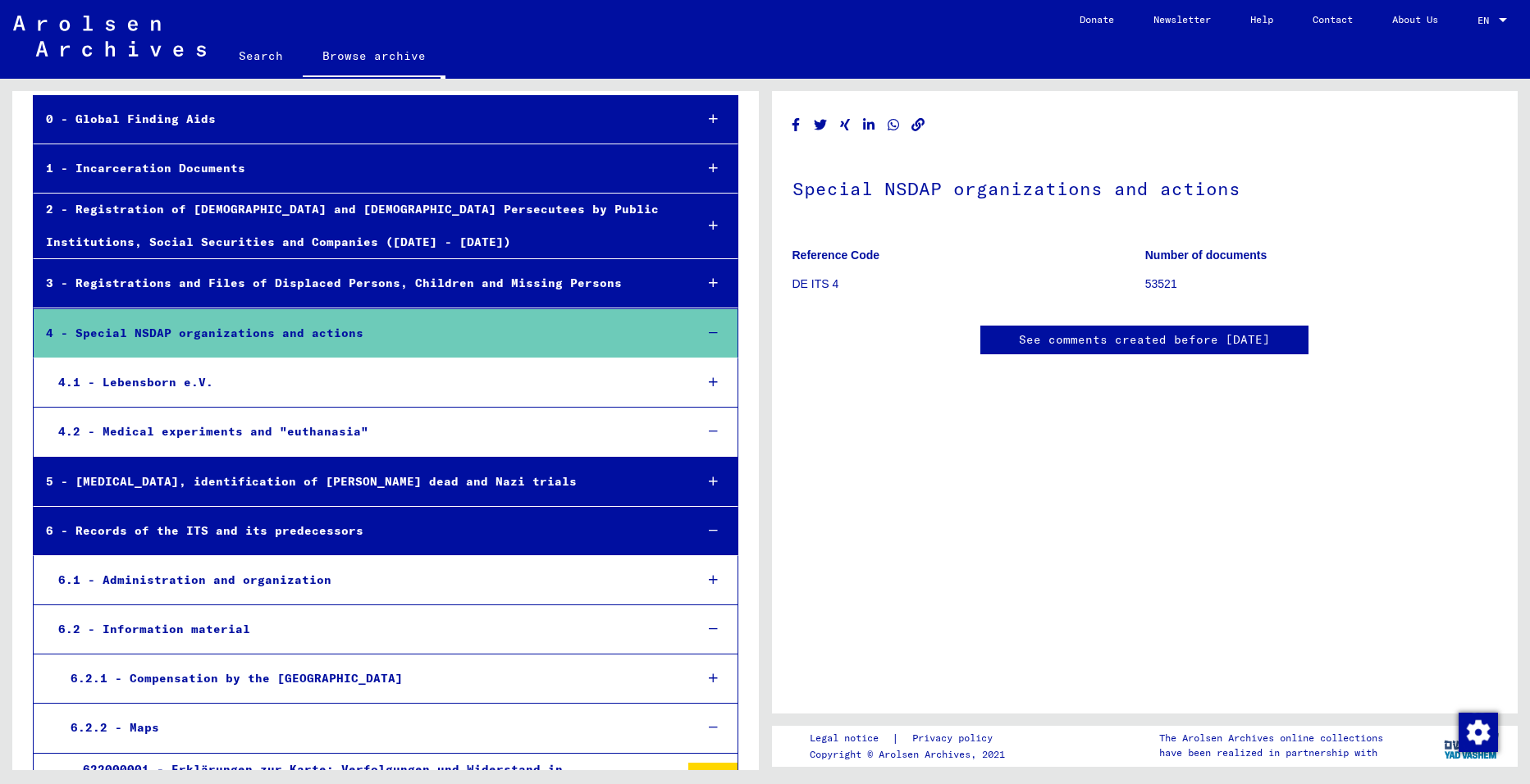
click at [709, 327] on icon at bounding box center [713, 333] width 9 height 12
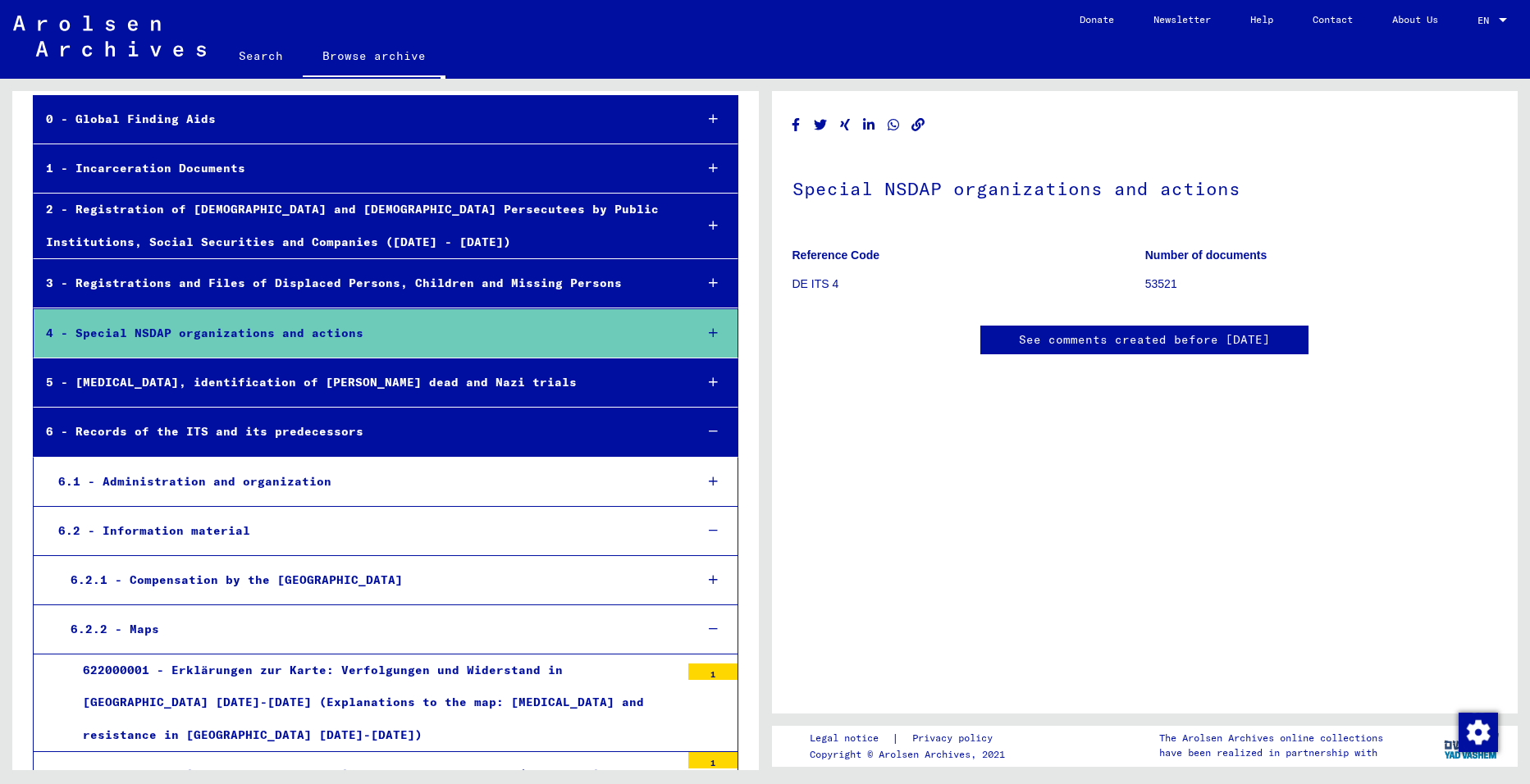
click at [697, 423] on div at bounding box center [712, 432] width 47 height 48
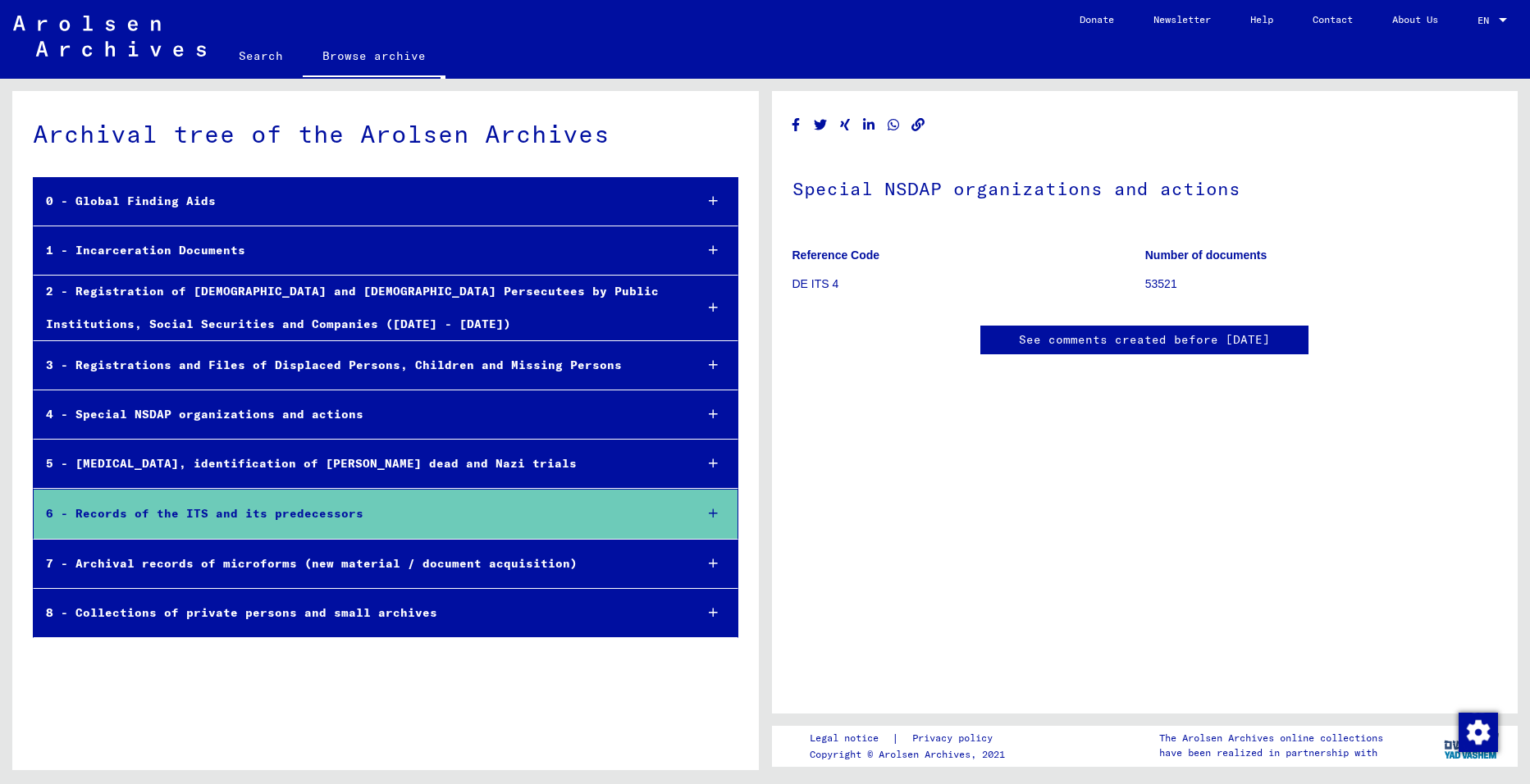
click at [340, 605] on div "8 - Collections of private persons and small archives" at bounding box center [357, 612] width 647 height 32
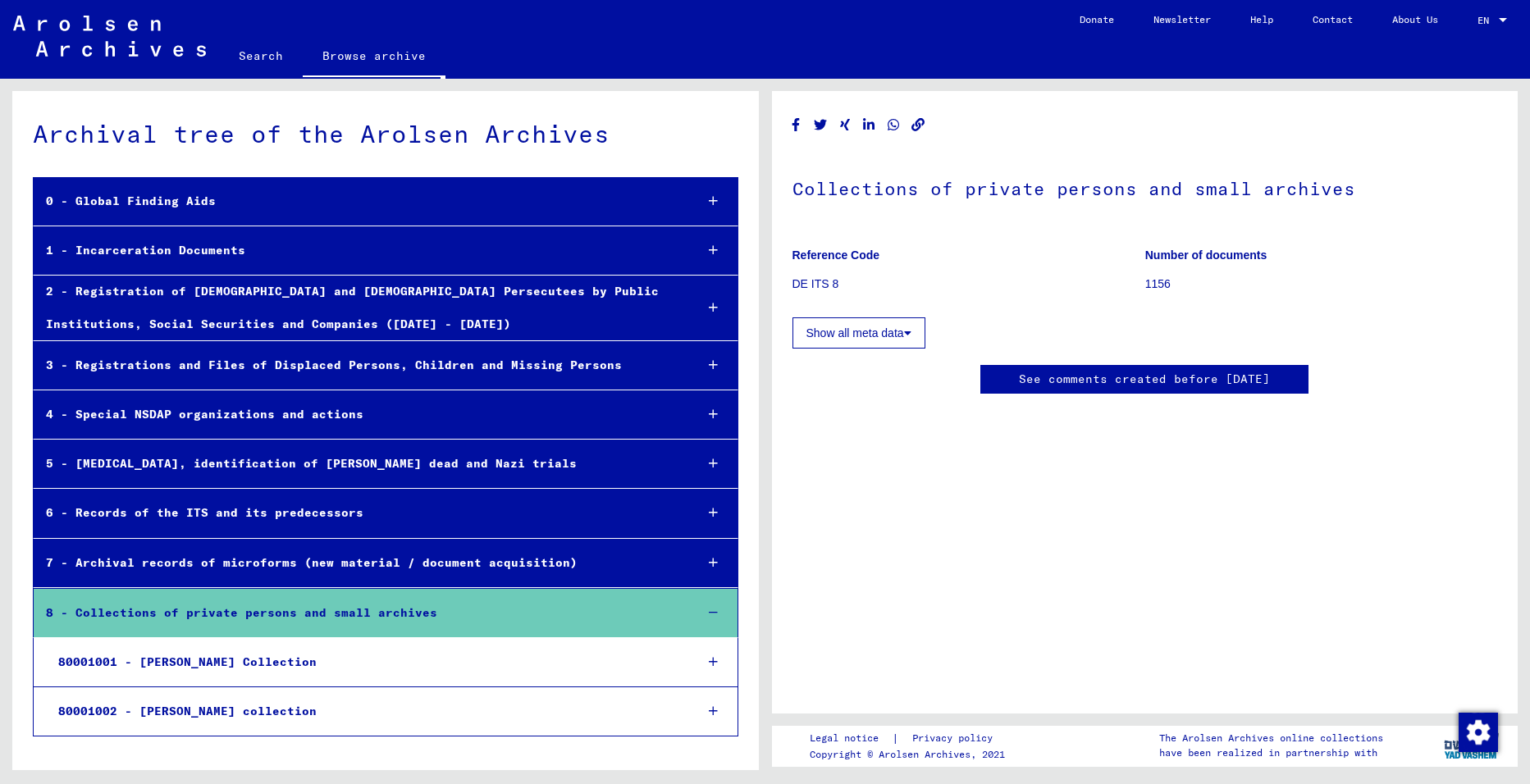
scroll to position [1311, 0]
click at [710, 197] on icon at bounding box center [713, 201] width 9 height 12
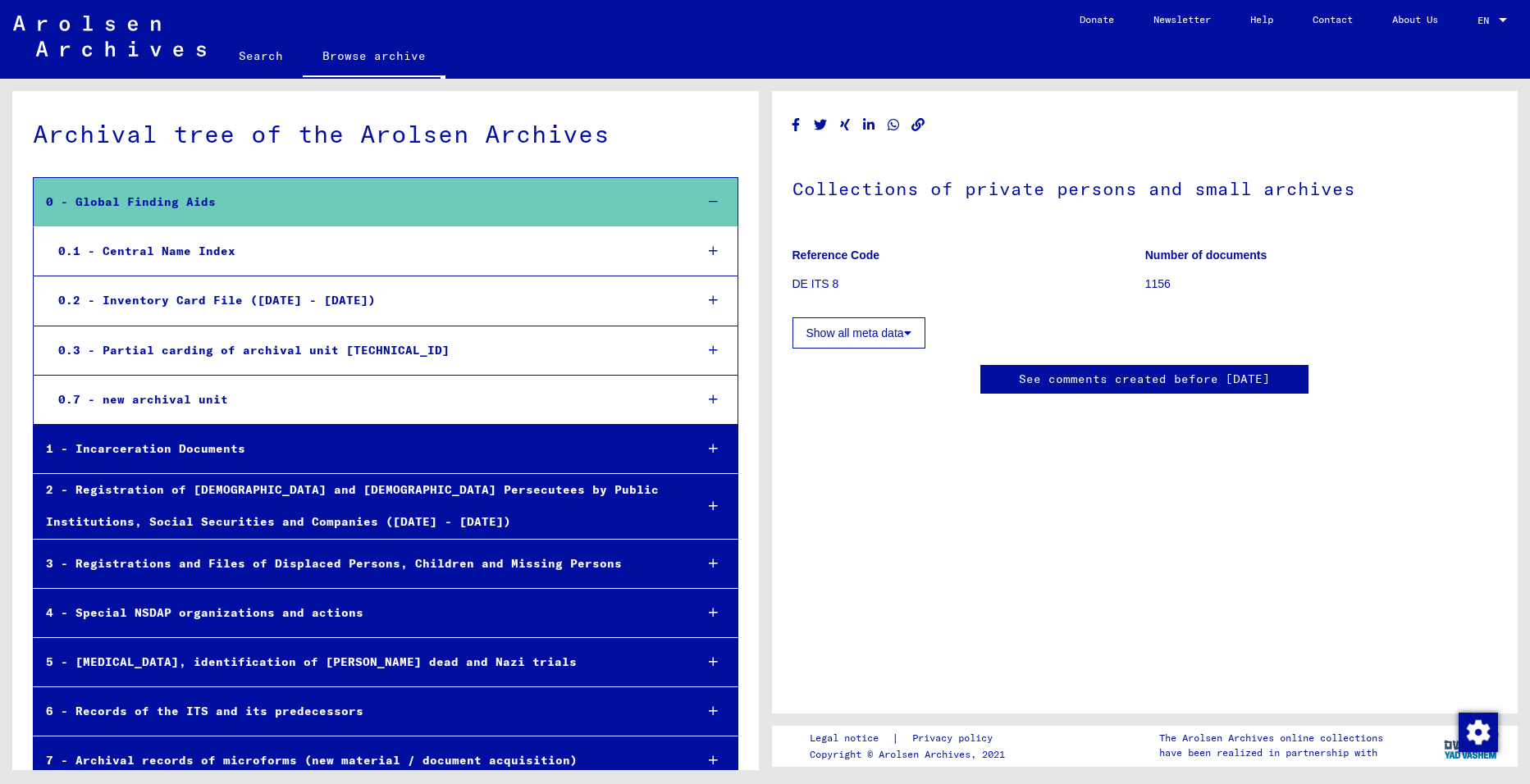
scroll to position [82, 0]
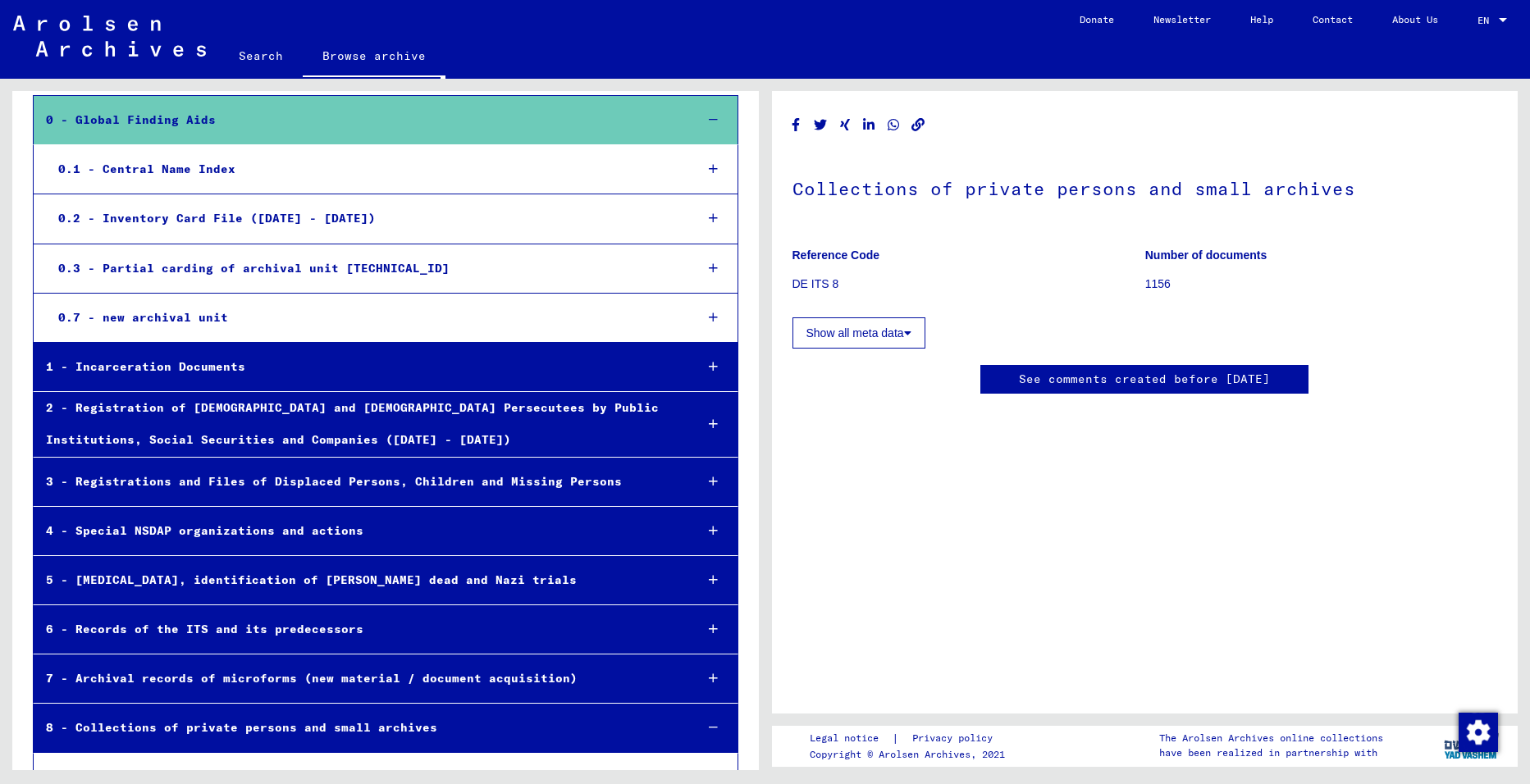
click at [349, 472] on div "3 - Registrations and Files of Displaced Persons, Children and Missing Persons" at bounding box center [357, 482] width 647 height 32
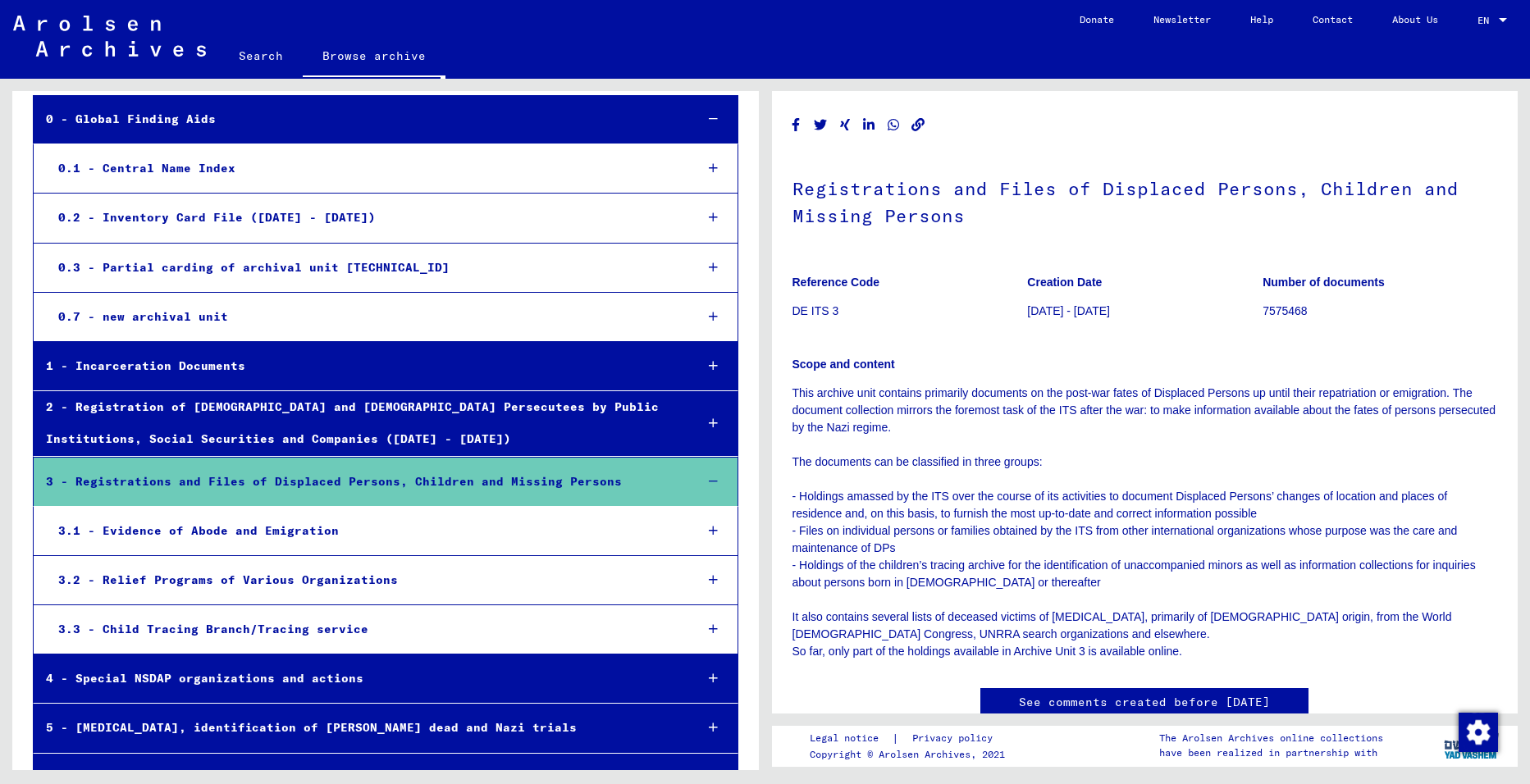
click at [349, 472] on div "3 - Registrations and Files of Displaced Persons, Children and Missing Persons" at bounding box center [357, 482] width 647 height 32
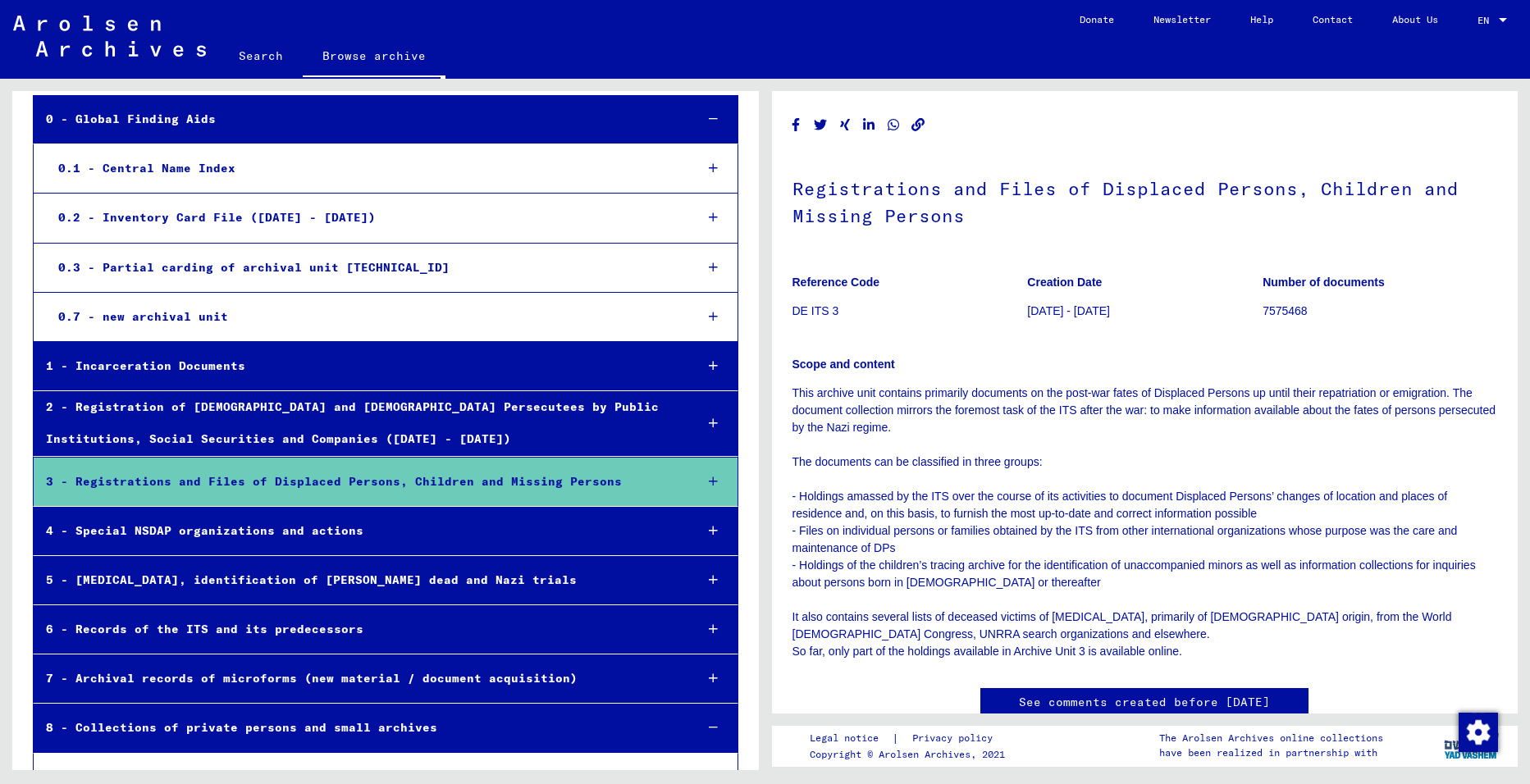
click at [702, 734] on div at bounding box center [712, 728] width 47 height 48
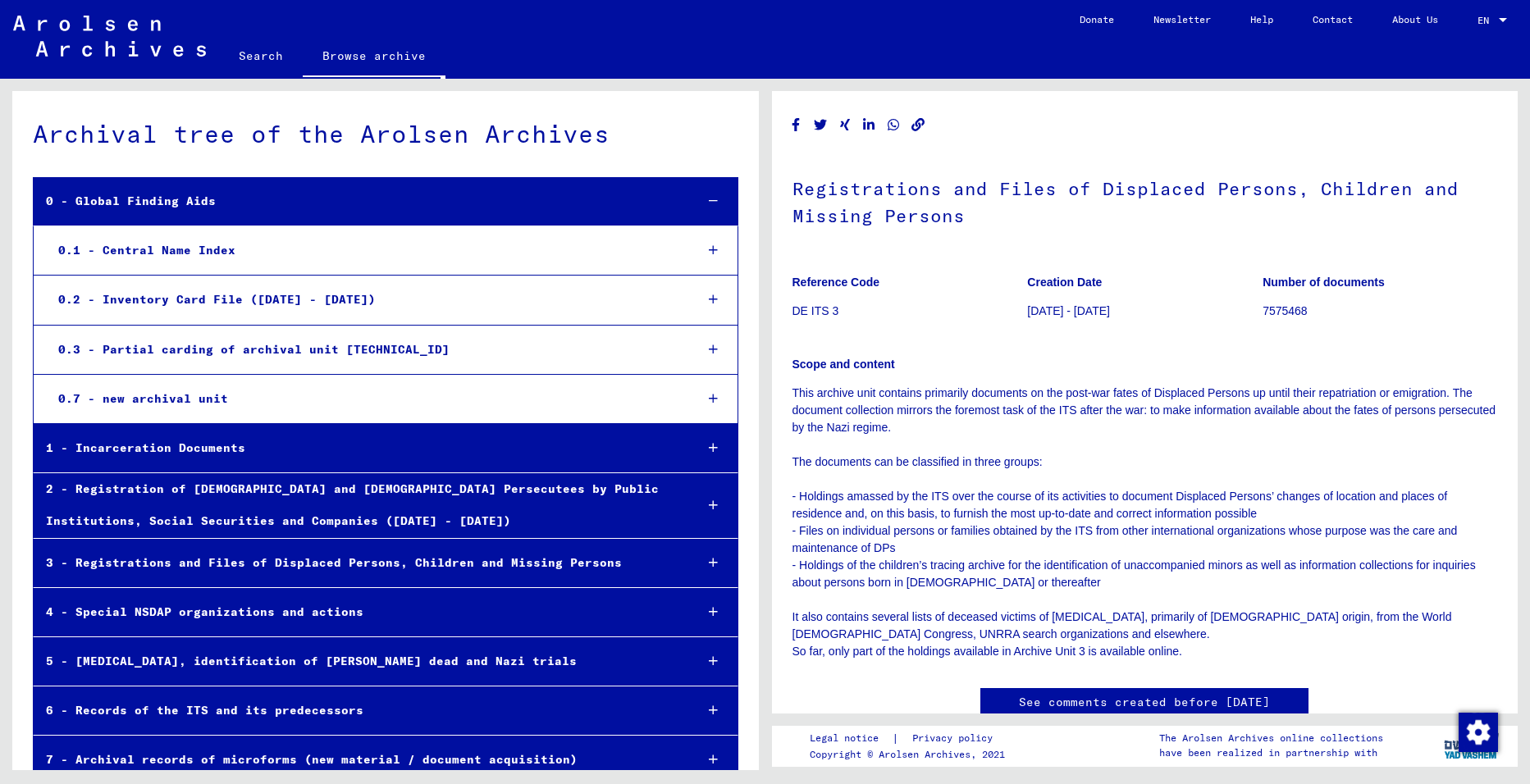
click at [707, 196] on div at bounding box center [712, 201] width 47 height 48
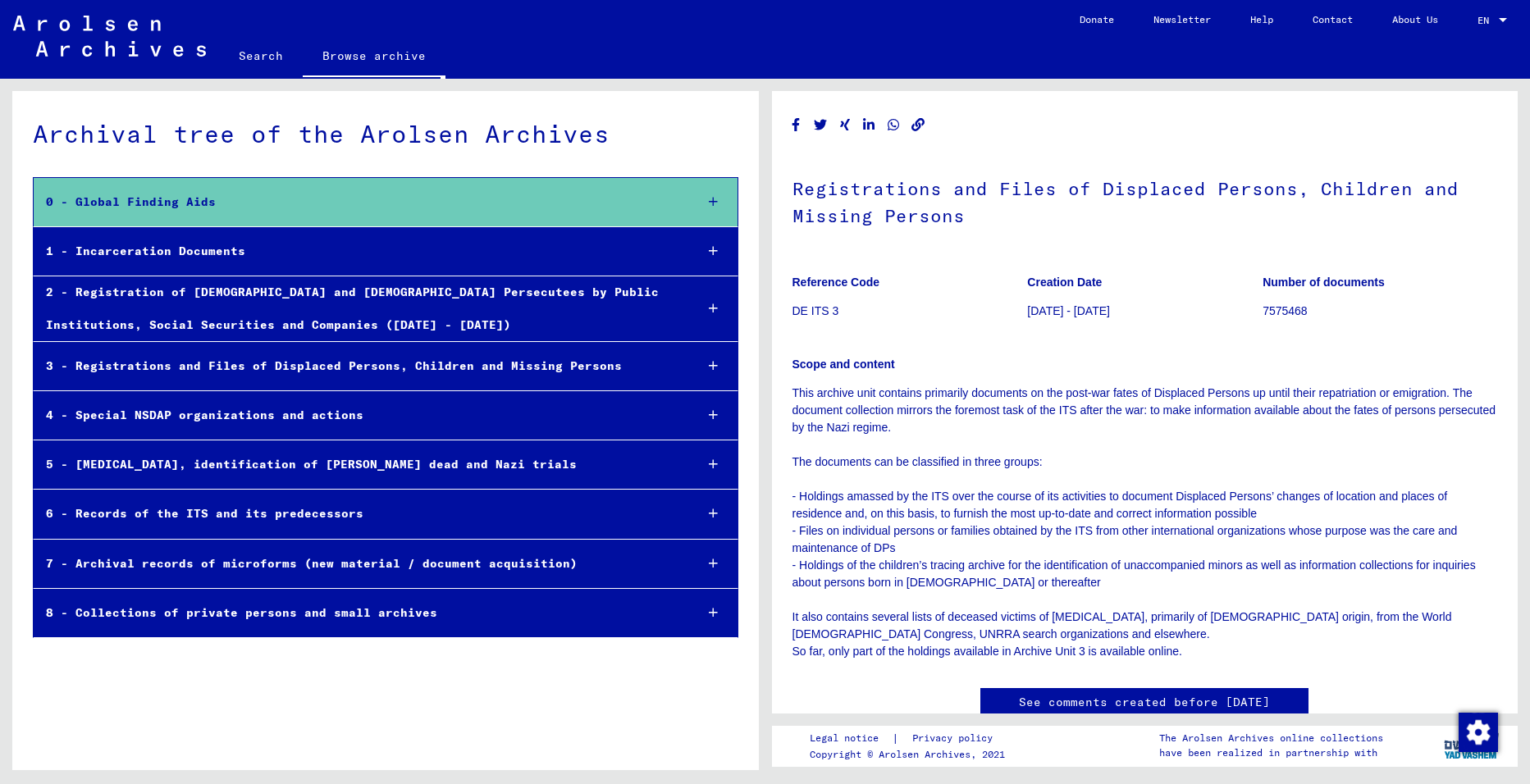
click at [713, 411] on icon at bounding box center [713, 415] width 9 height 12
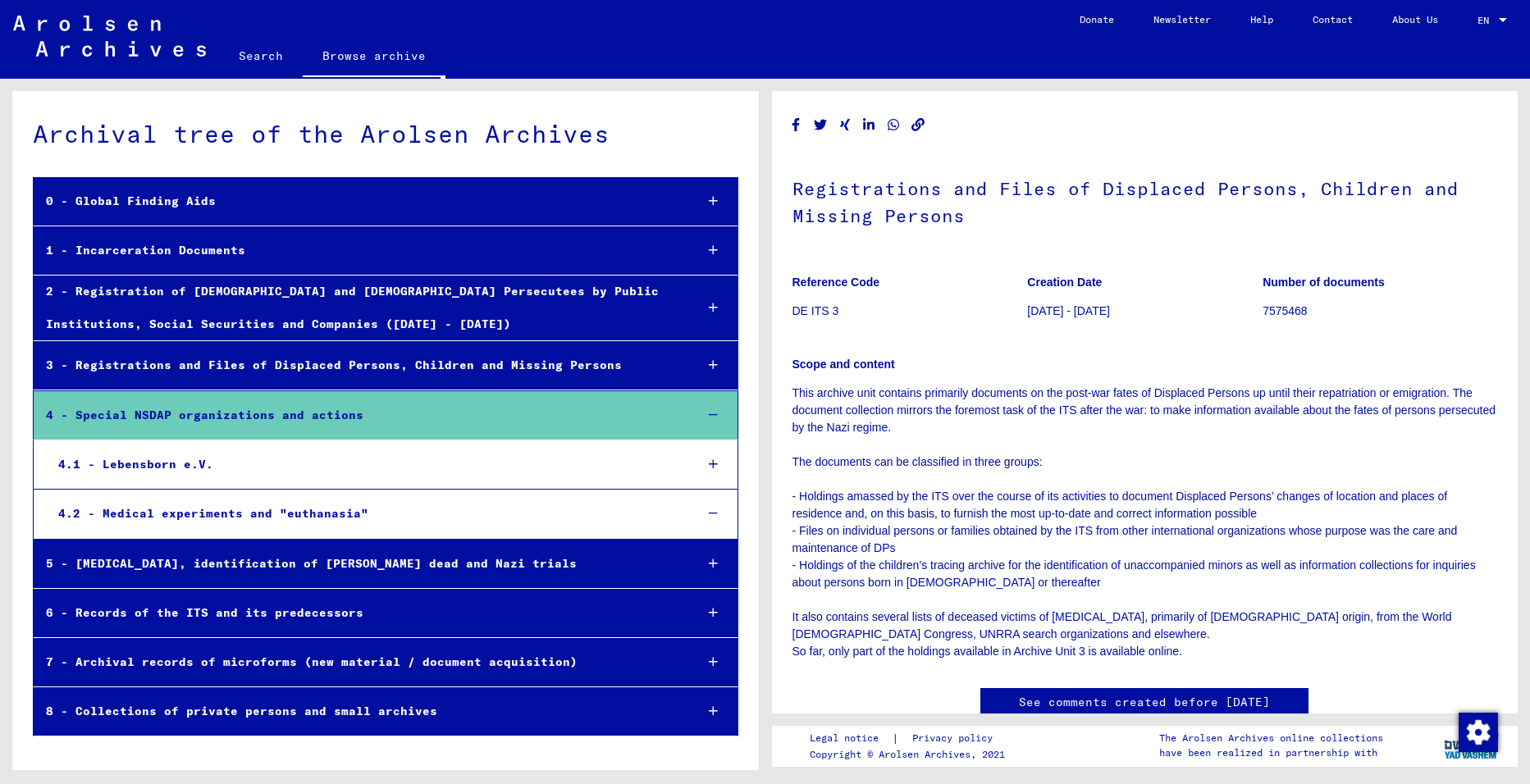
click at [713, 411] on icon at bounding box center [713, 415] width 9 height 12
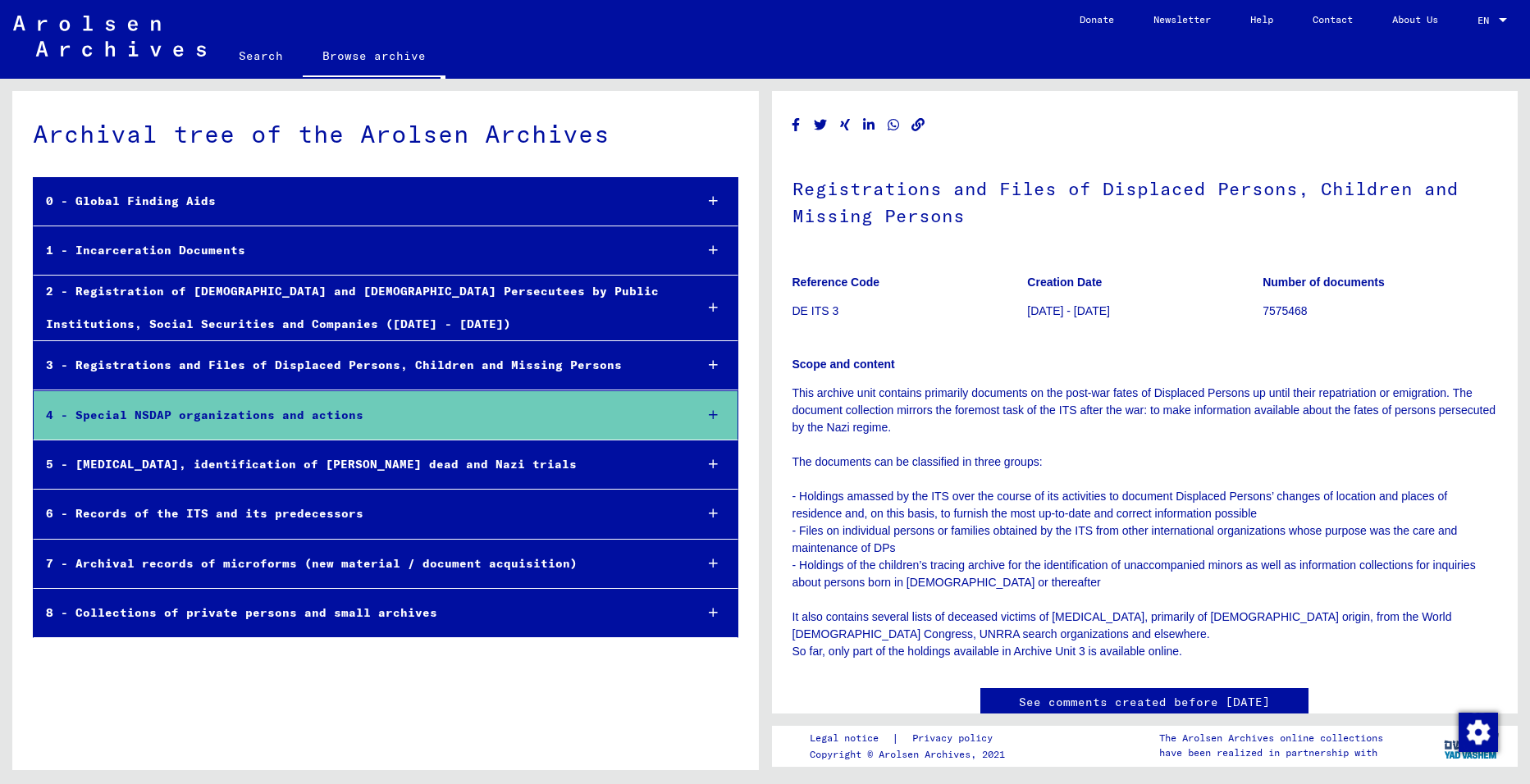
click at [712, 462] on icon at bounding box center [713, 464] width 9 height 12
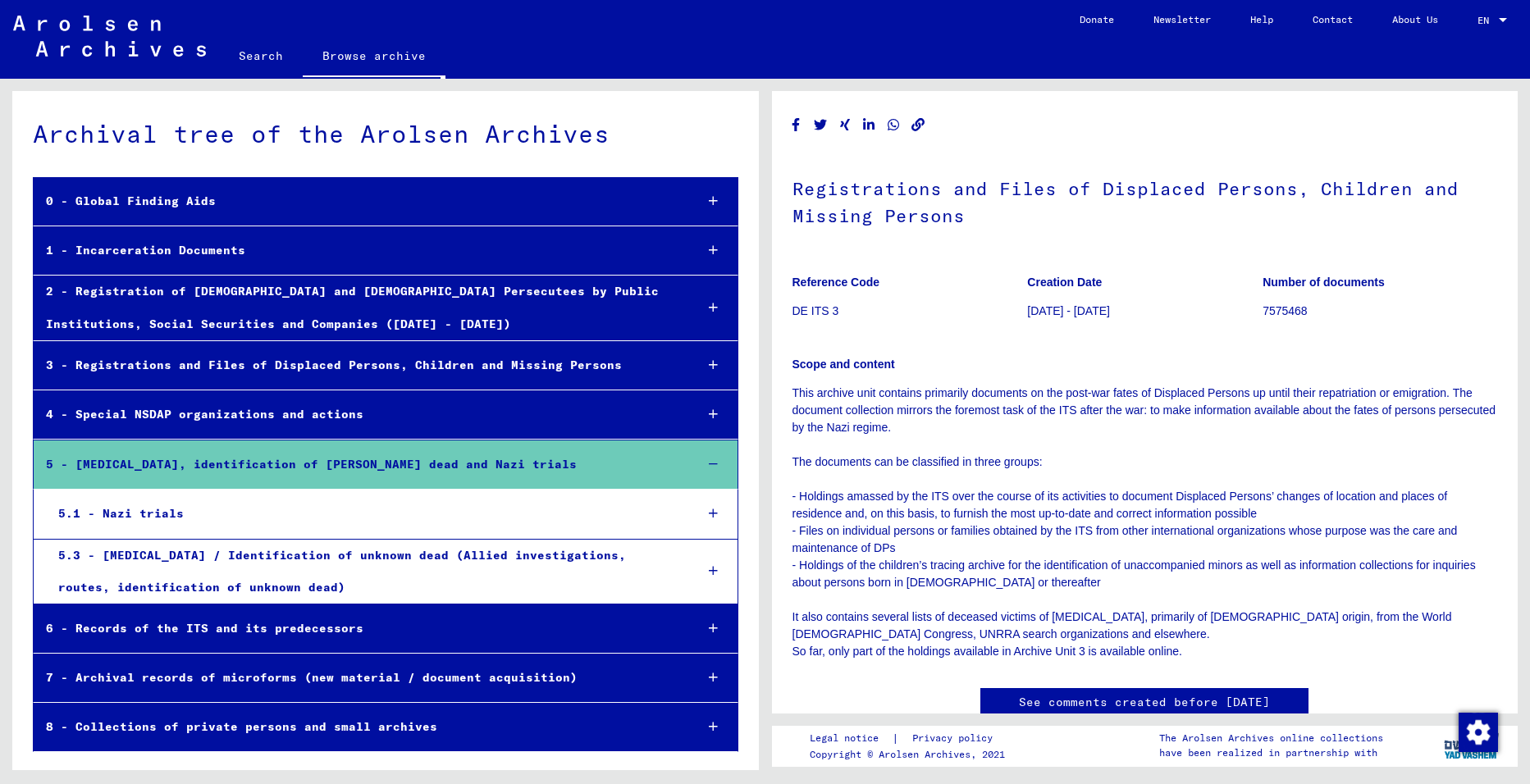
click at [115, 515] on div "5.1 - Nazi trials" at bounding box center [363, 513] width 635 height 32
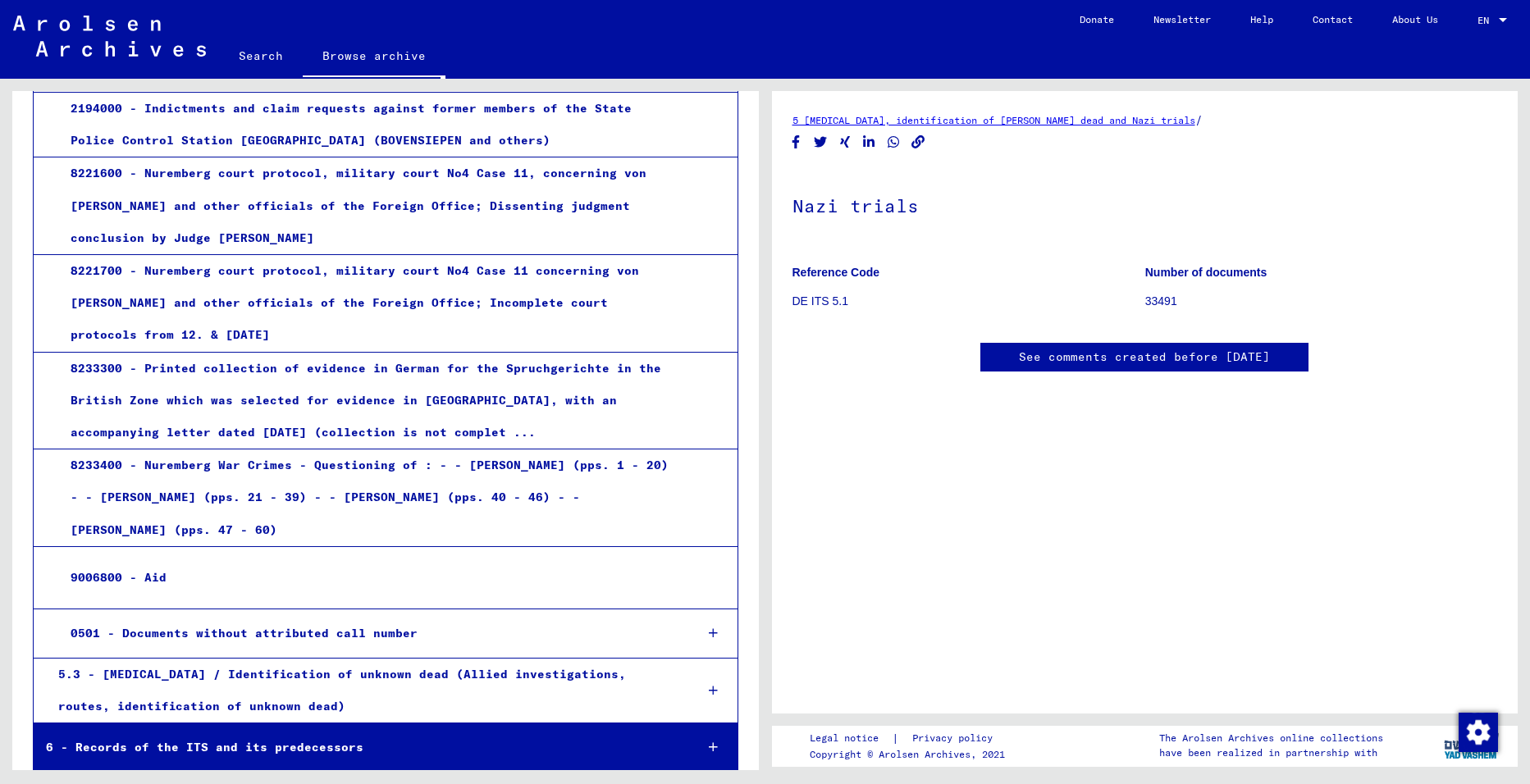
scroll to position [326, 0]
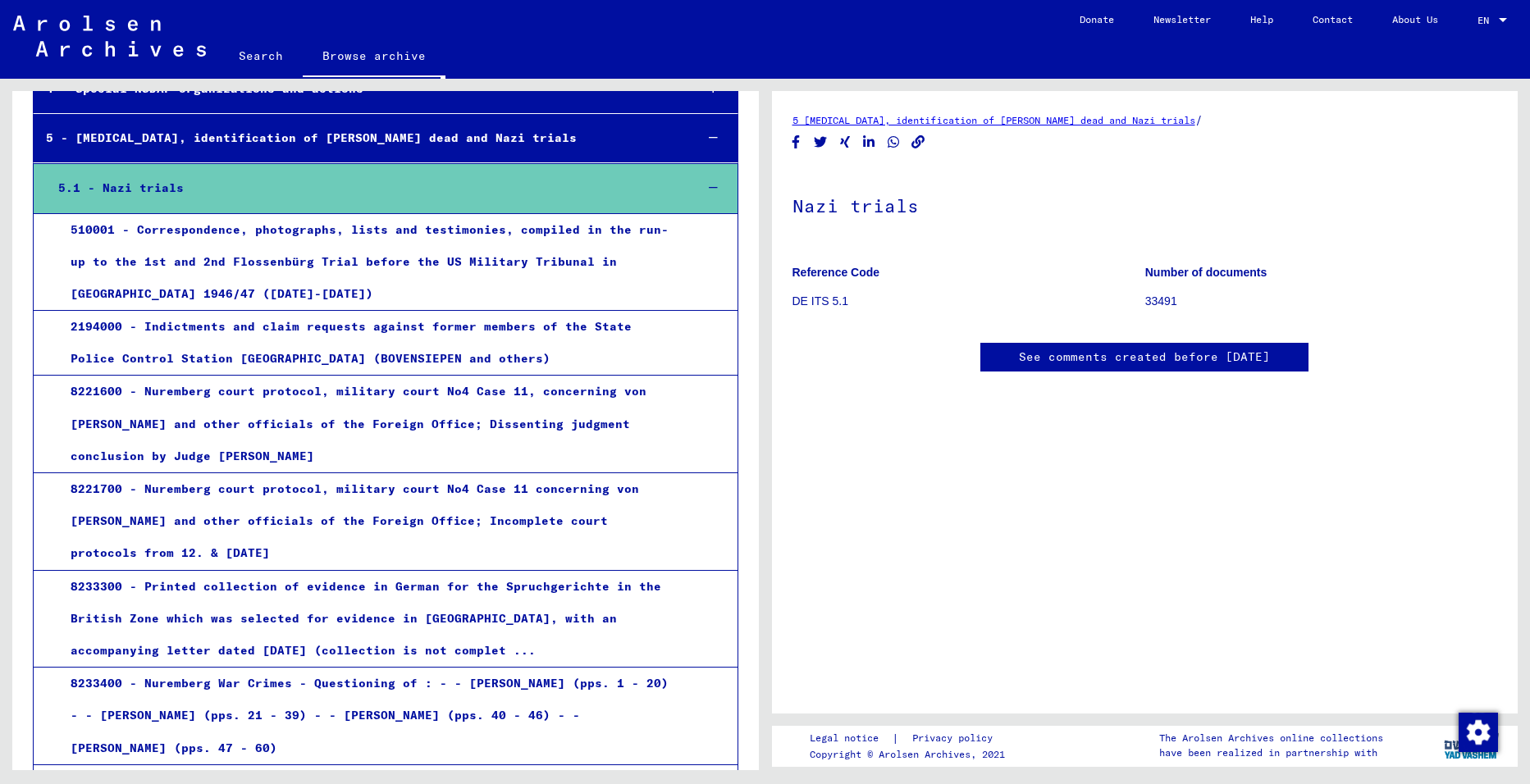
click at [440, 245] on div "510001 - Correspondence, photographs, lists and testimonies, compiled in the ru…" at bounding box center [369, 262] width 622 height 97
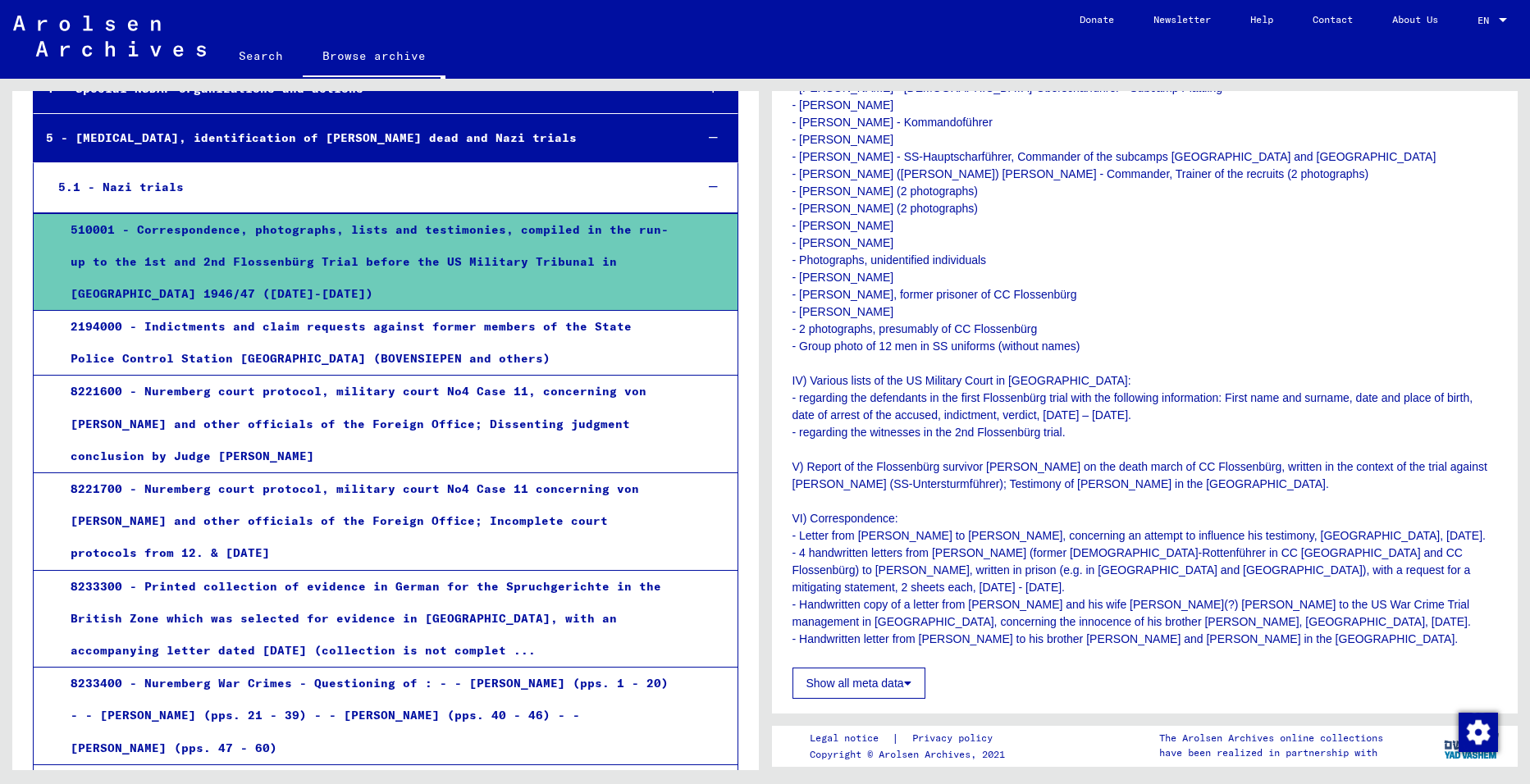
scroll to position [786, 0]
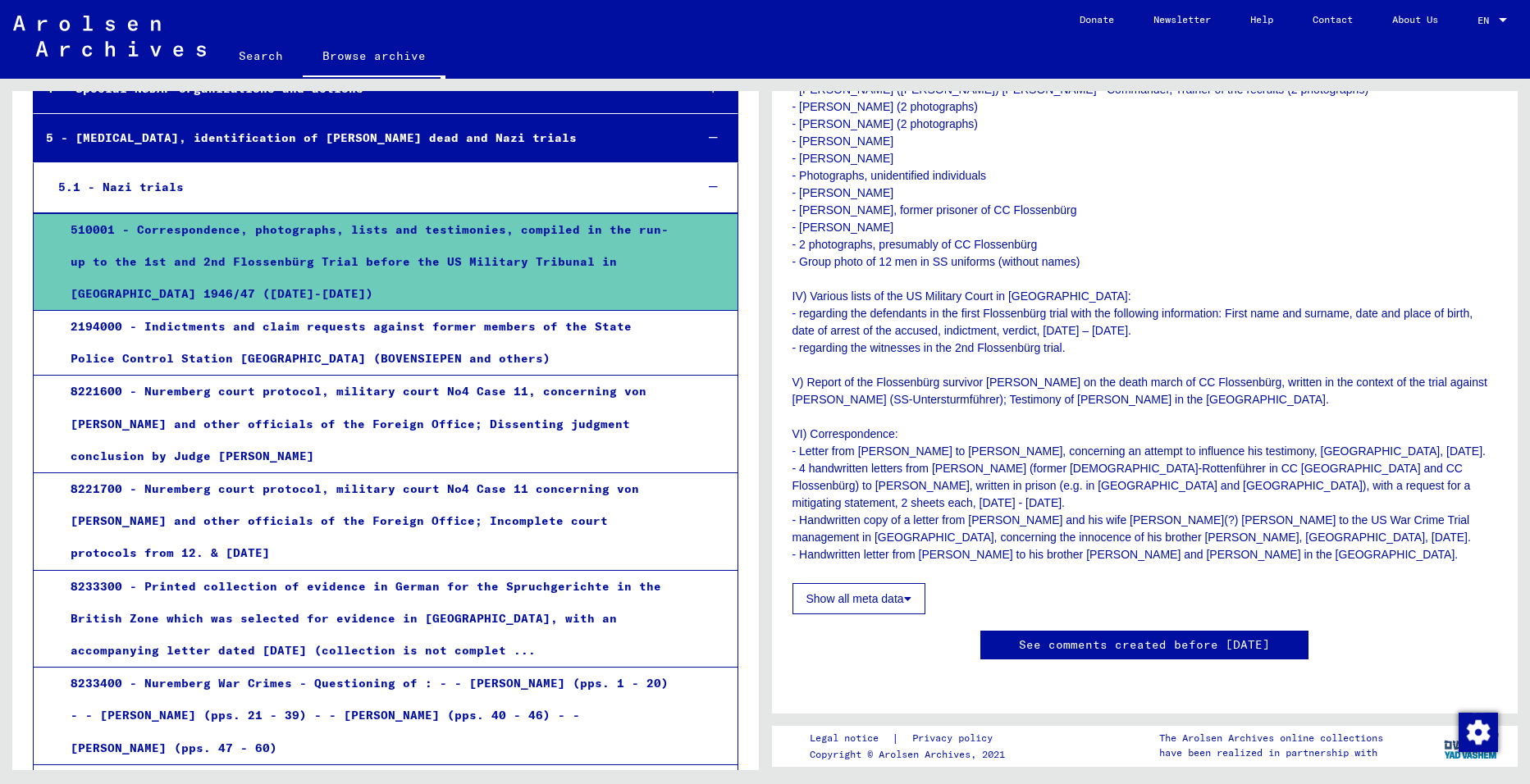
click at [877, 583] on button "Show all meta data" at bounding box center [858, 598] width 133 height 31
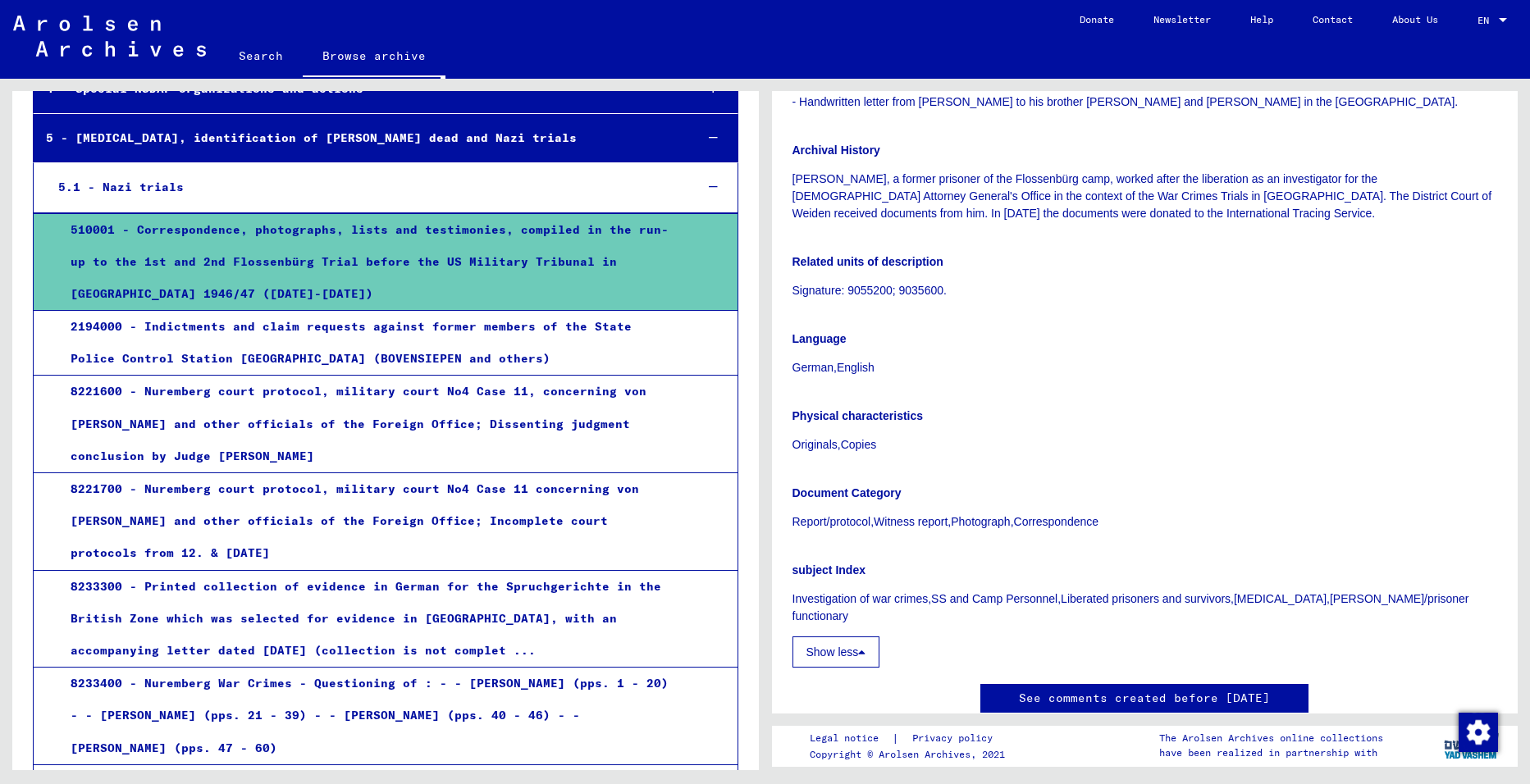
scroll to position [1230, 0]
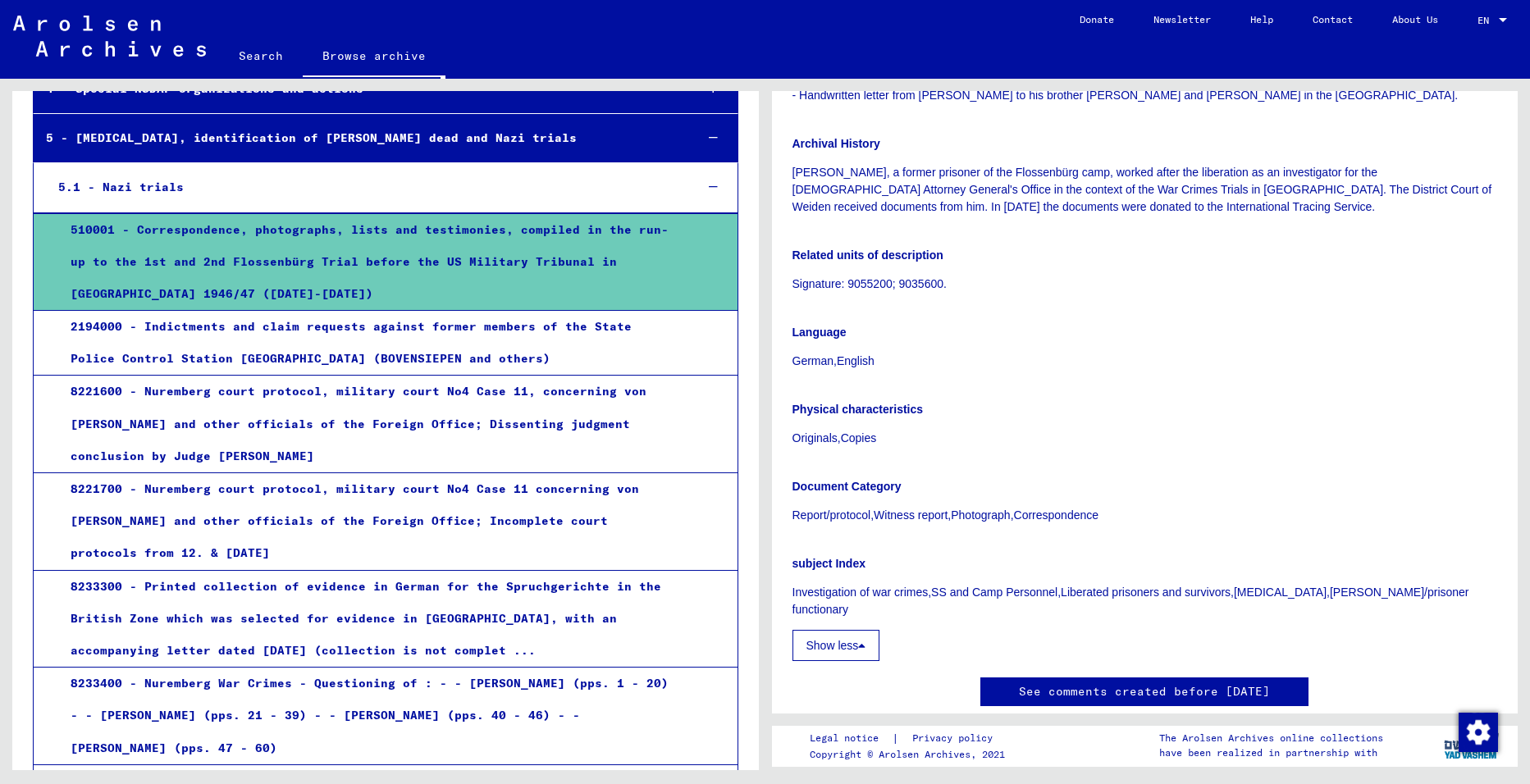
click at [846, 630] on button "Show less" at bounding box center [836, 646] width 88 height 31
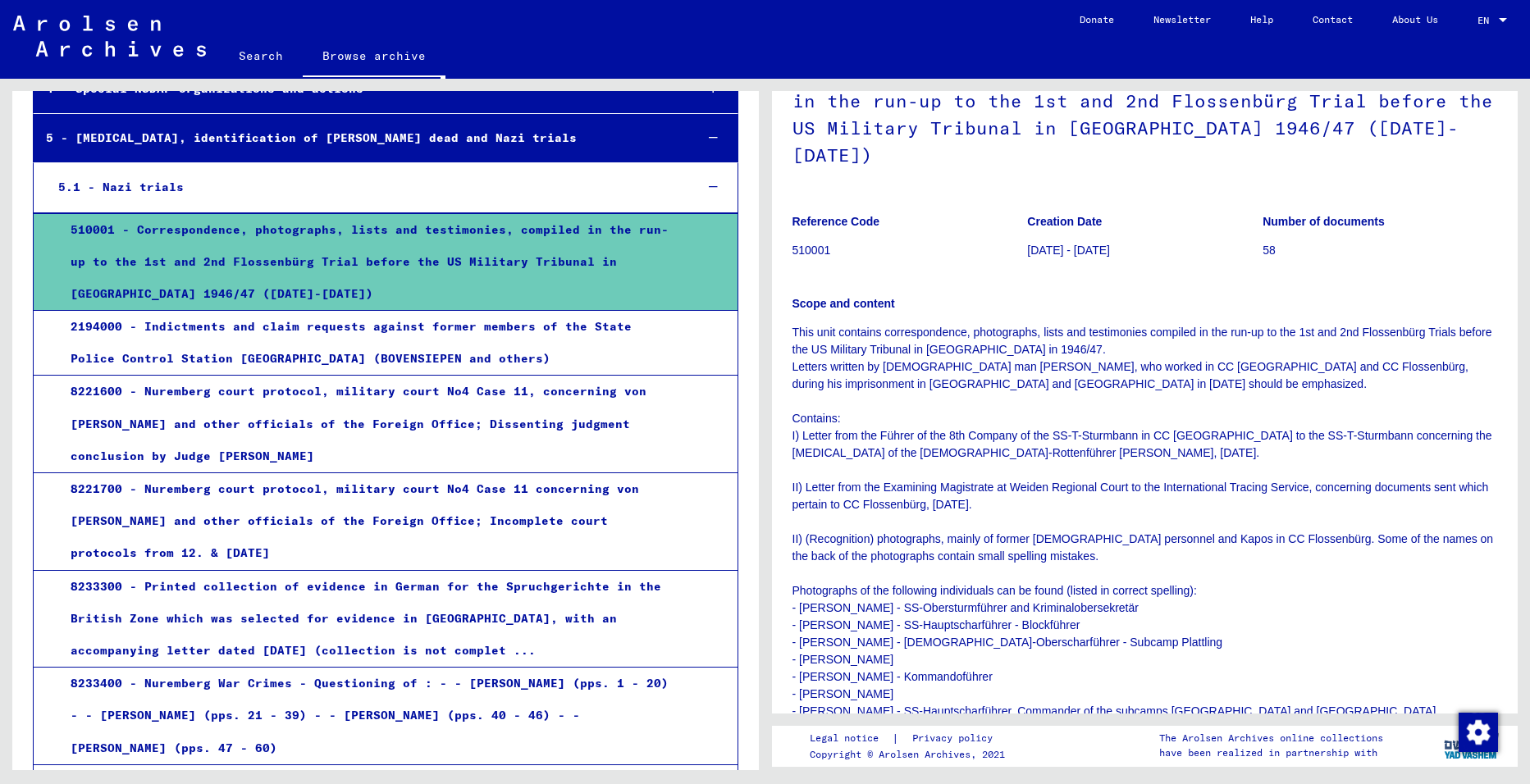
scroll to position [0, 0]
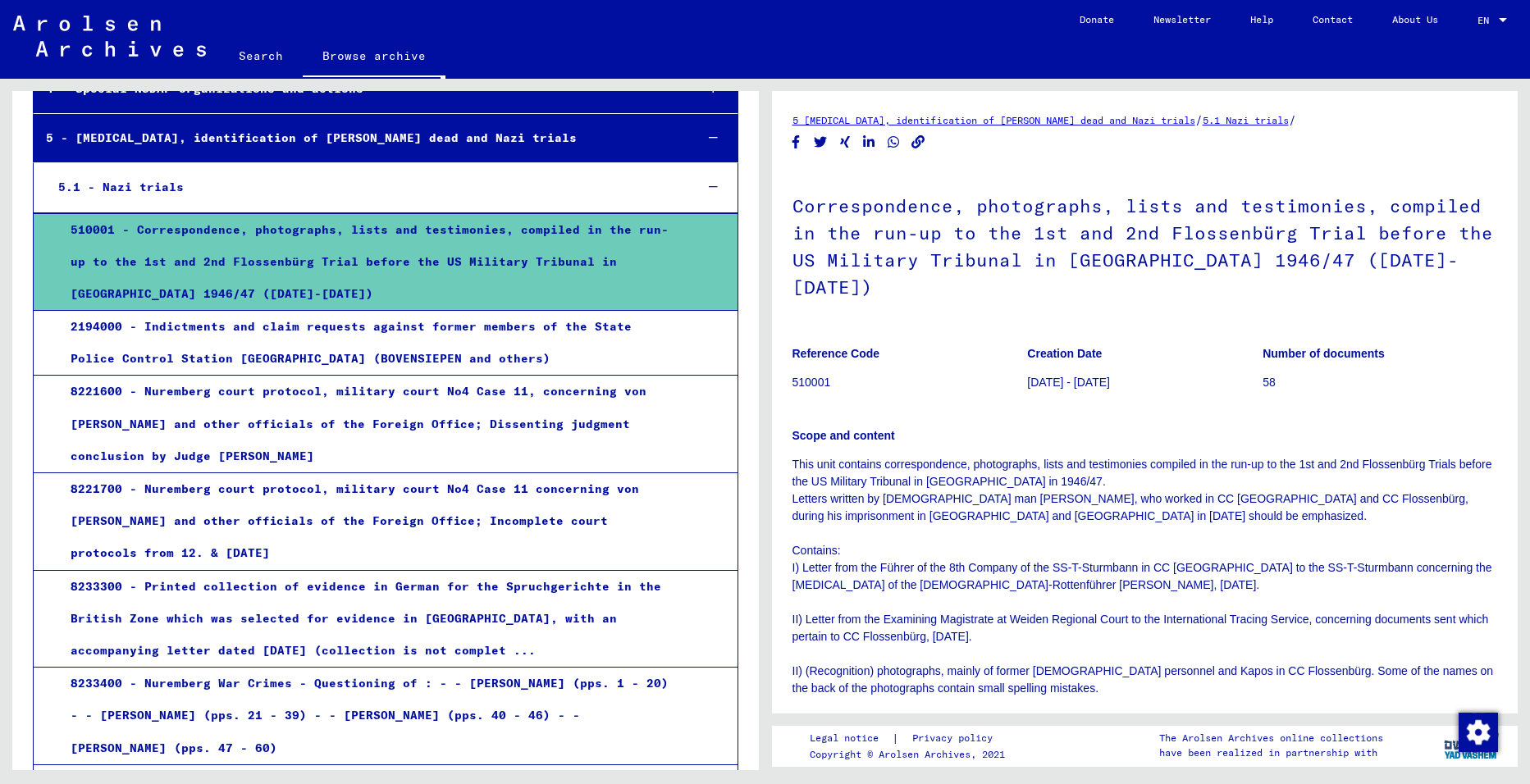
click at [1251, 117] on link "5.1 Nazi trials" at bounding box center [1246, 119] width 86 height 12
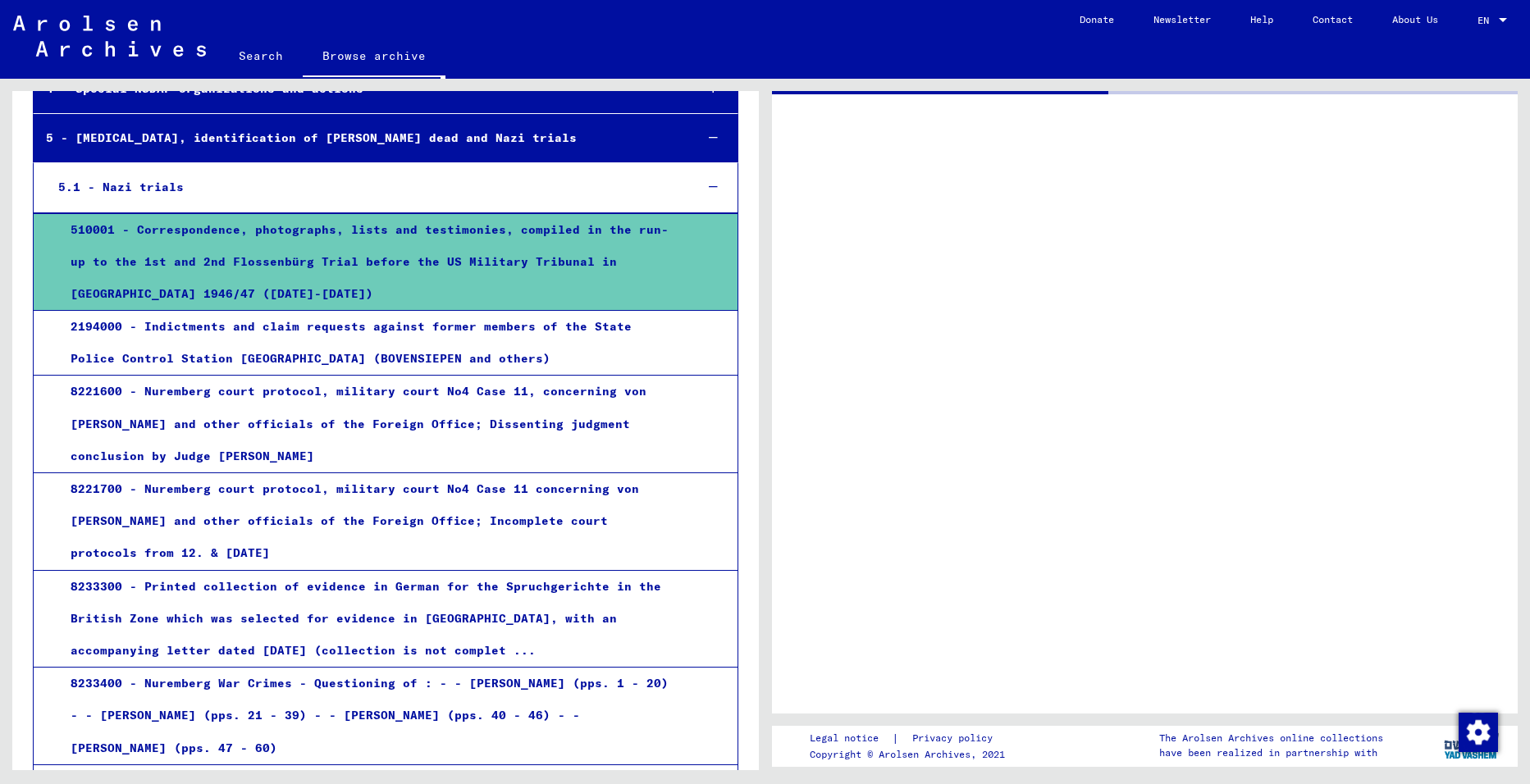
click at [1252, 117] on div at bounding box center [1145, 402] width 746 height 622
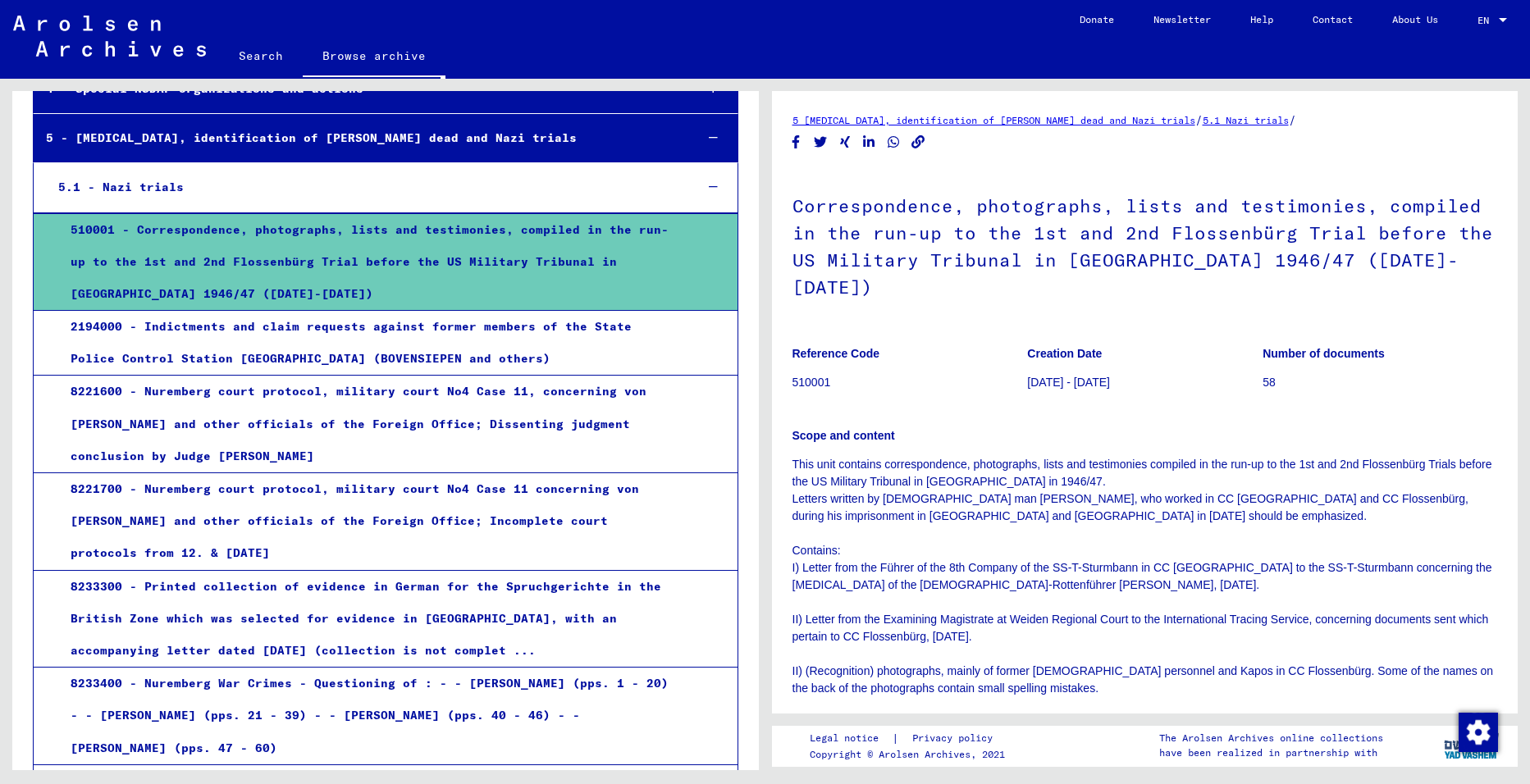
click at [917, 119] on link "5 [MEDICAL_DATA], identification of [PERSON_NAME] dead and Nazi trials" at bounding box center [993, 119] width 403 height 12
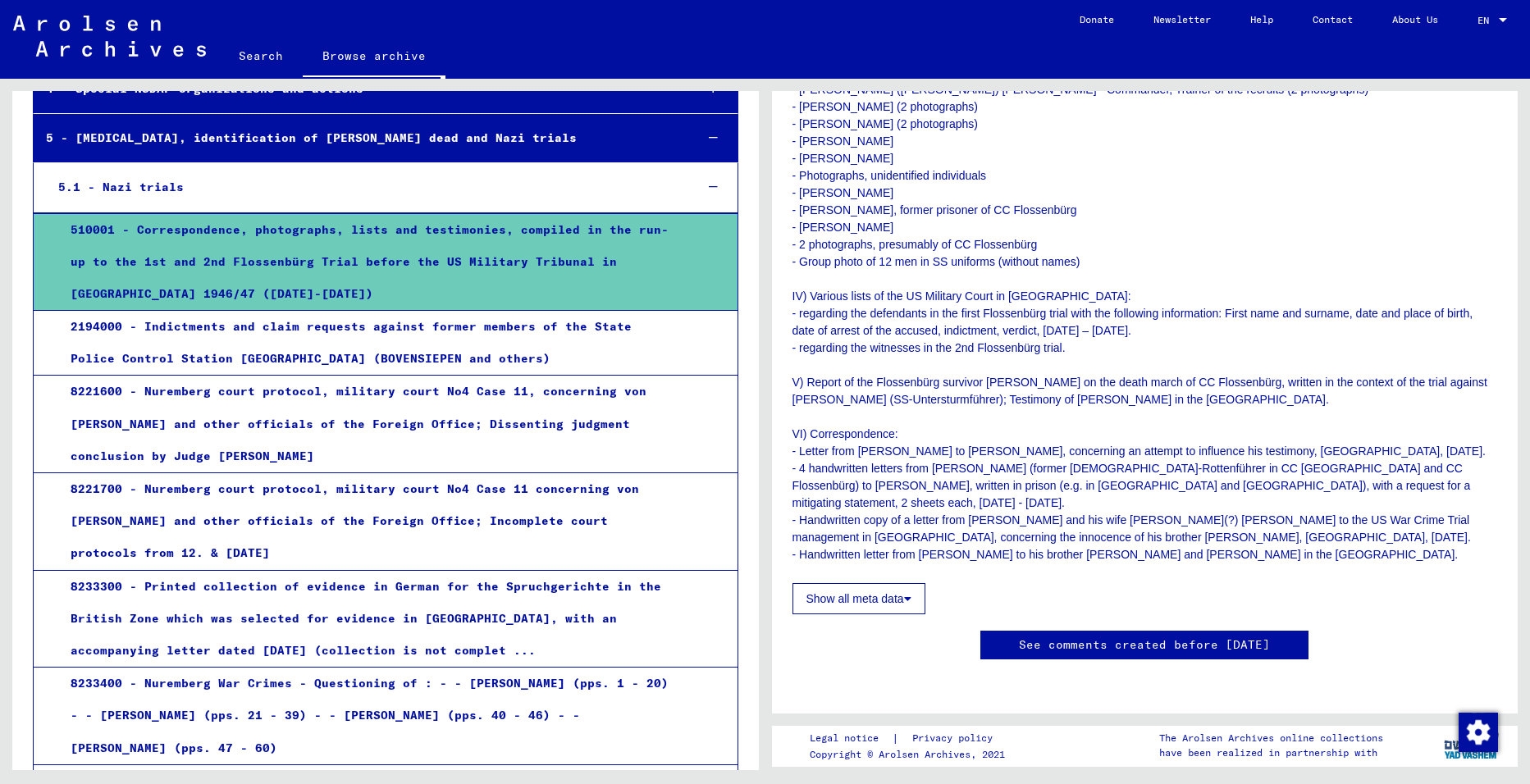
scroll to position [1148, 0]
click at [378, 56] on link "Browse archive" at bounding box center [374, 57] width 143 height 42
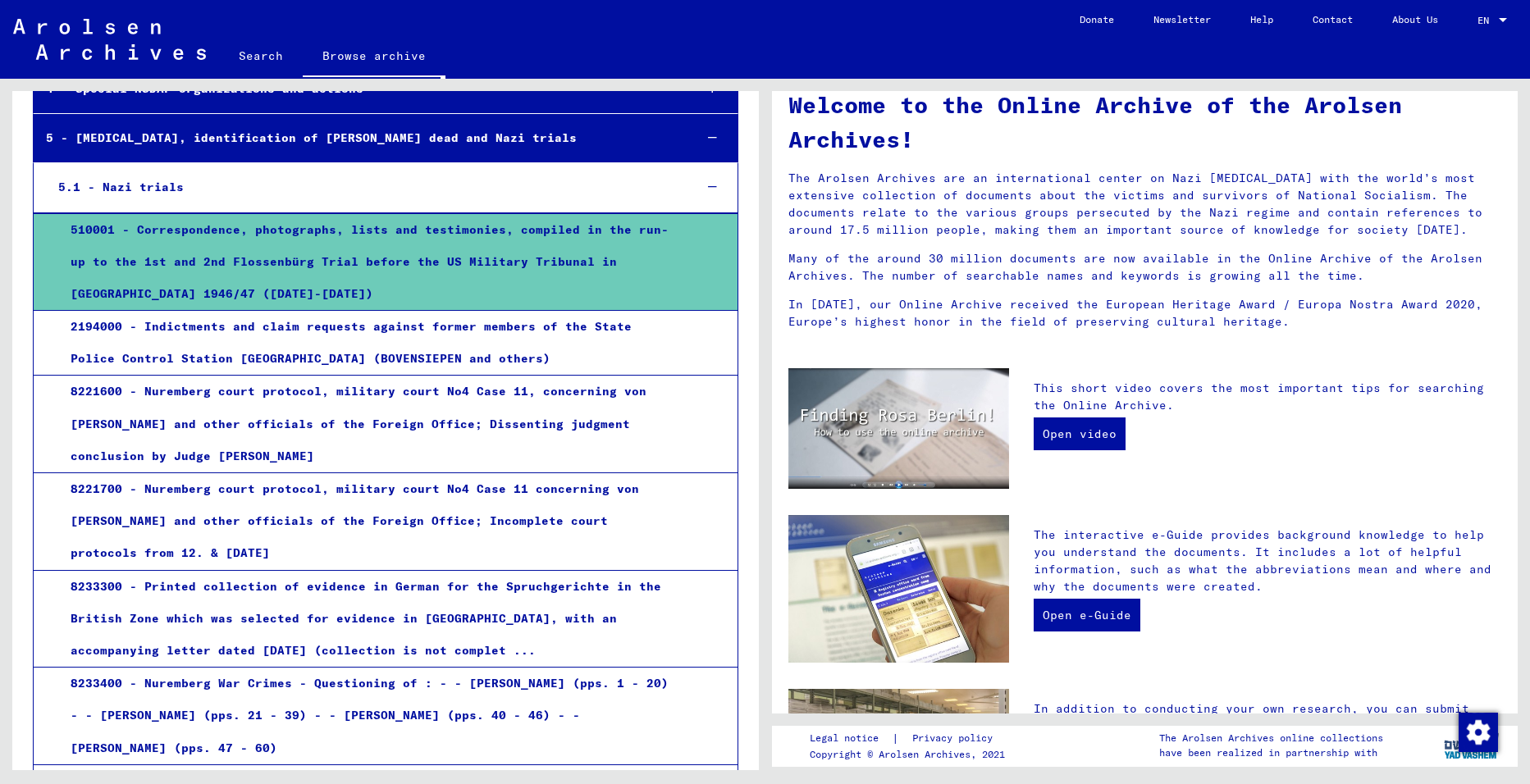
scroll to position [16, 0]
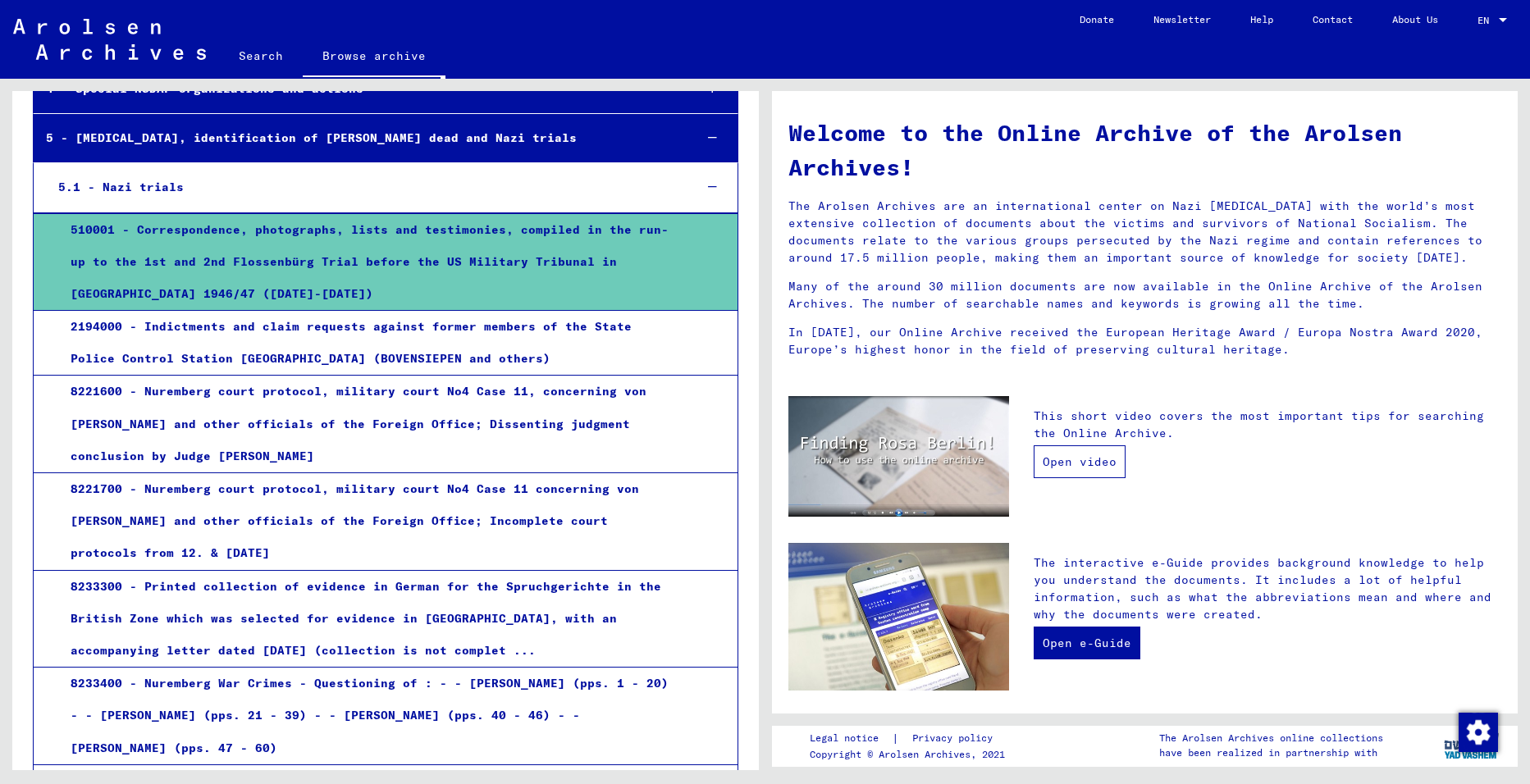
click at [1109, 462] on link "Open video" at bounding box center [1079, 462] width 92 height 33
